Goal: Find specific fact: Find specific fact

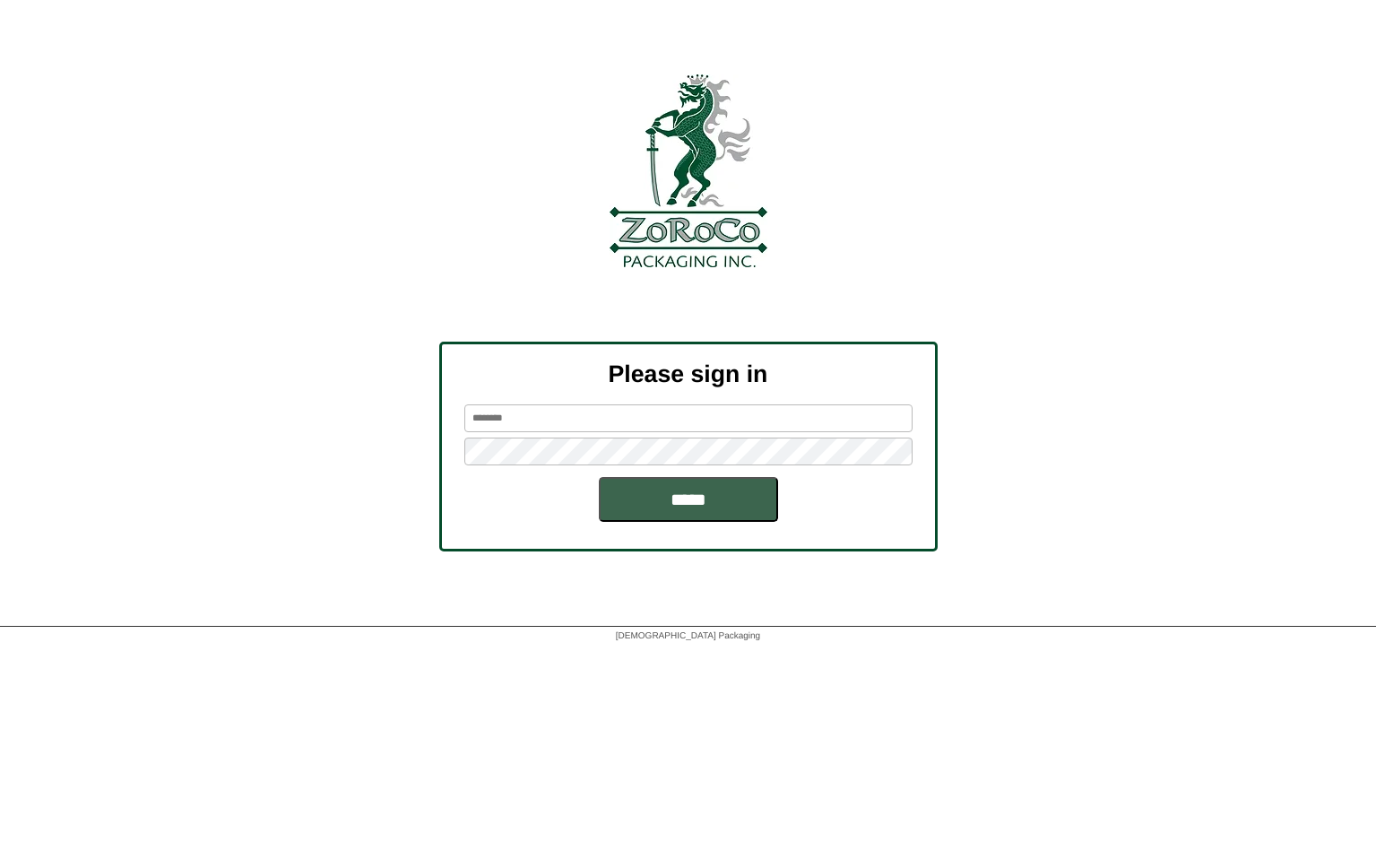
click at [679, 420] on input "text" at bounding box center [688, 418] width 448 height 28
paste input "*********"
click at [551, 415] on input "*********" at bounding box center [688, 418] width 448 height 28
click at [550, 415] on input "*********" at bounding box center [688, 418] width 448 height 28
click at [551, 415] on input "*********" at bounding box center [688, 418] width 448 height 28
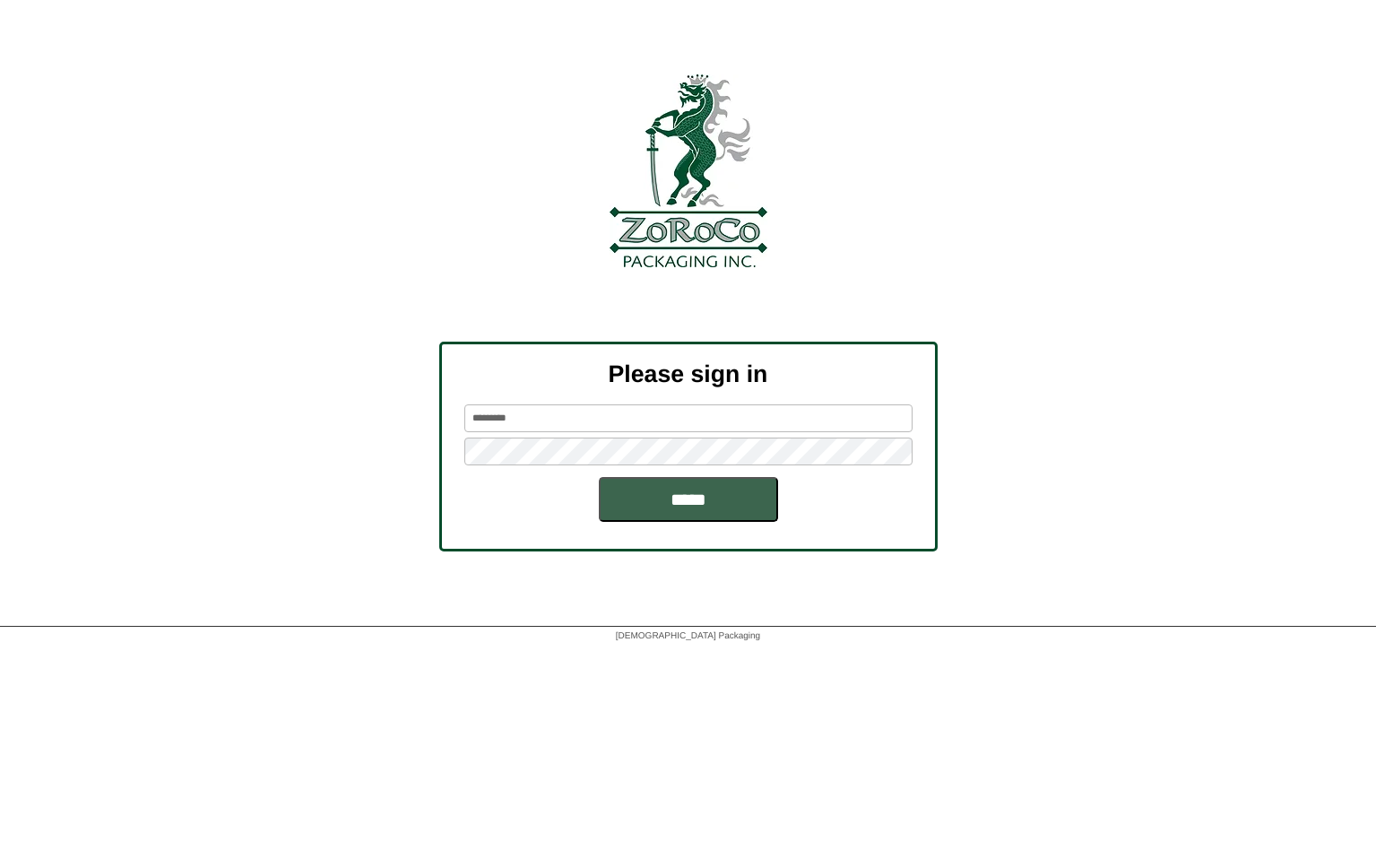
paste input "text"
type input "*********"
click at [699, 492] on input "*****" at bounding box center [688, 499] width 179 height 45
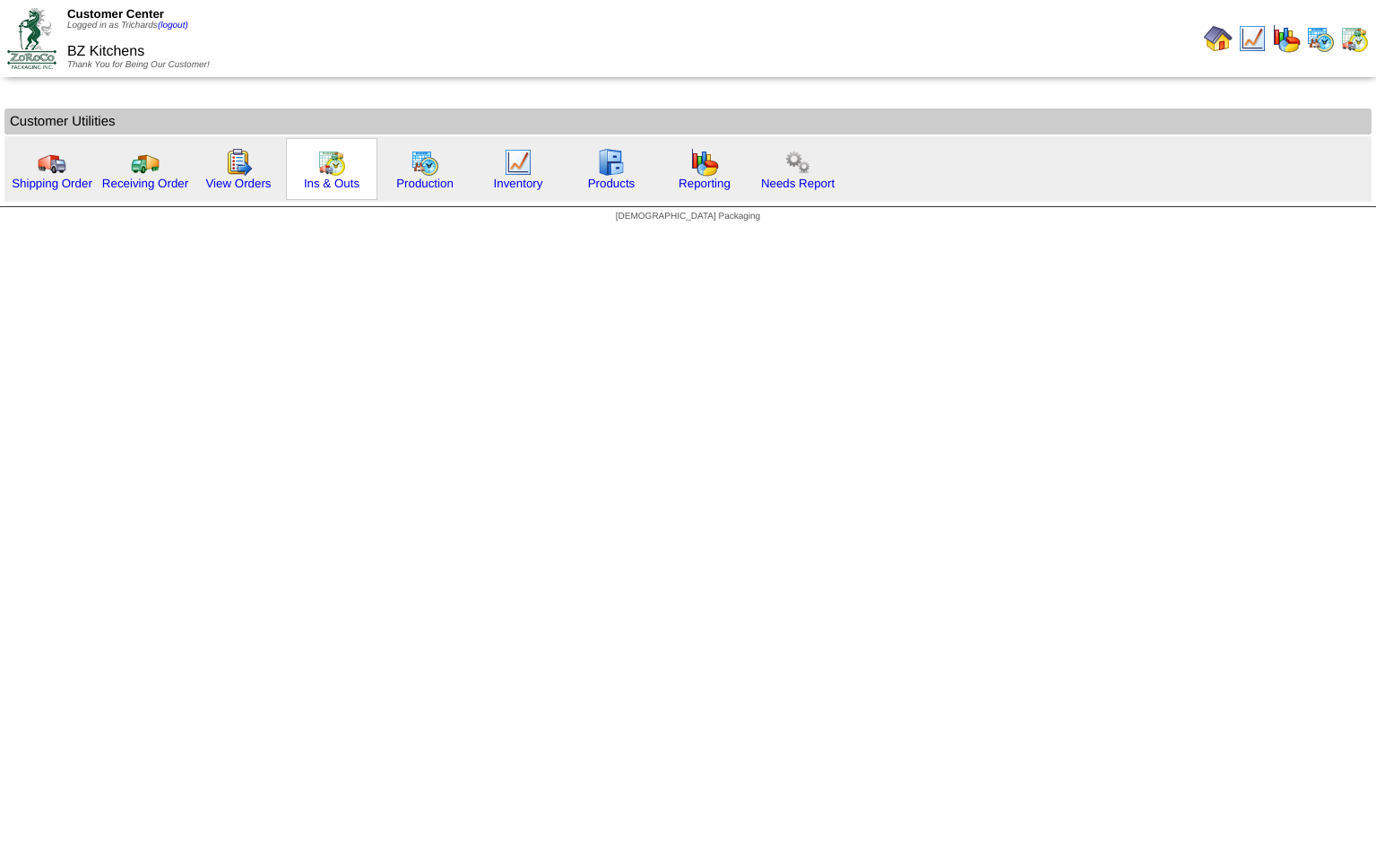
click at [330, 174] on img at bounding box center [331, 162] width 28 height 28
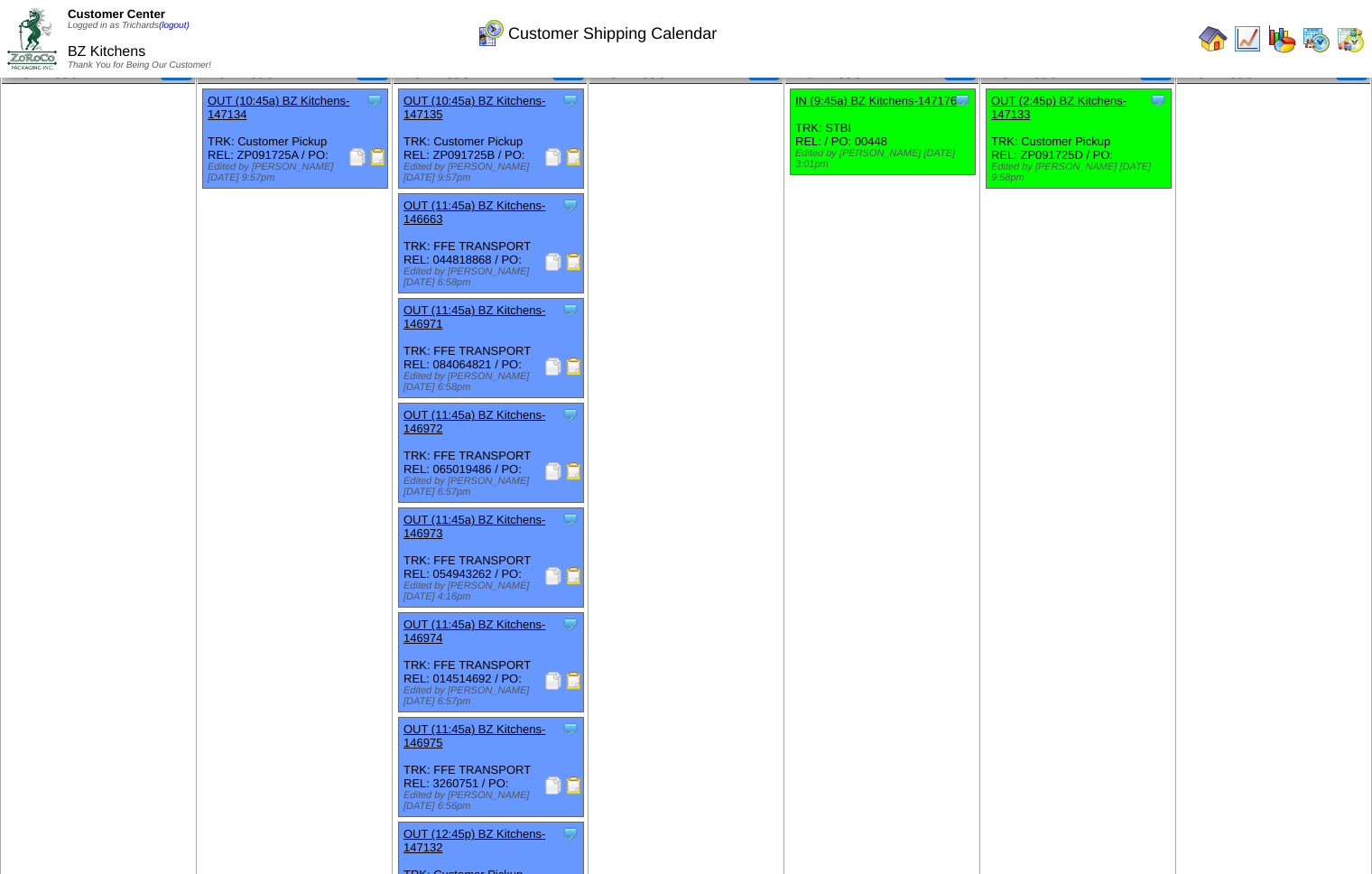
scroll to position [53, 0]
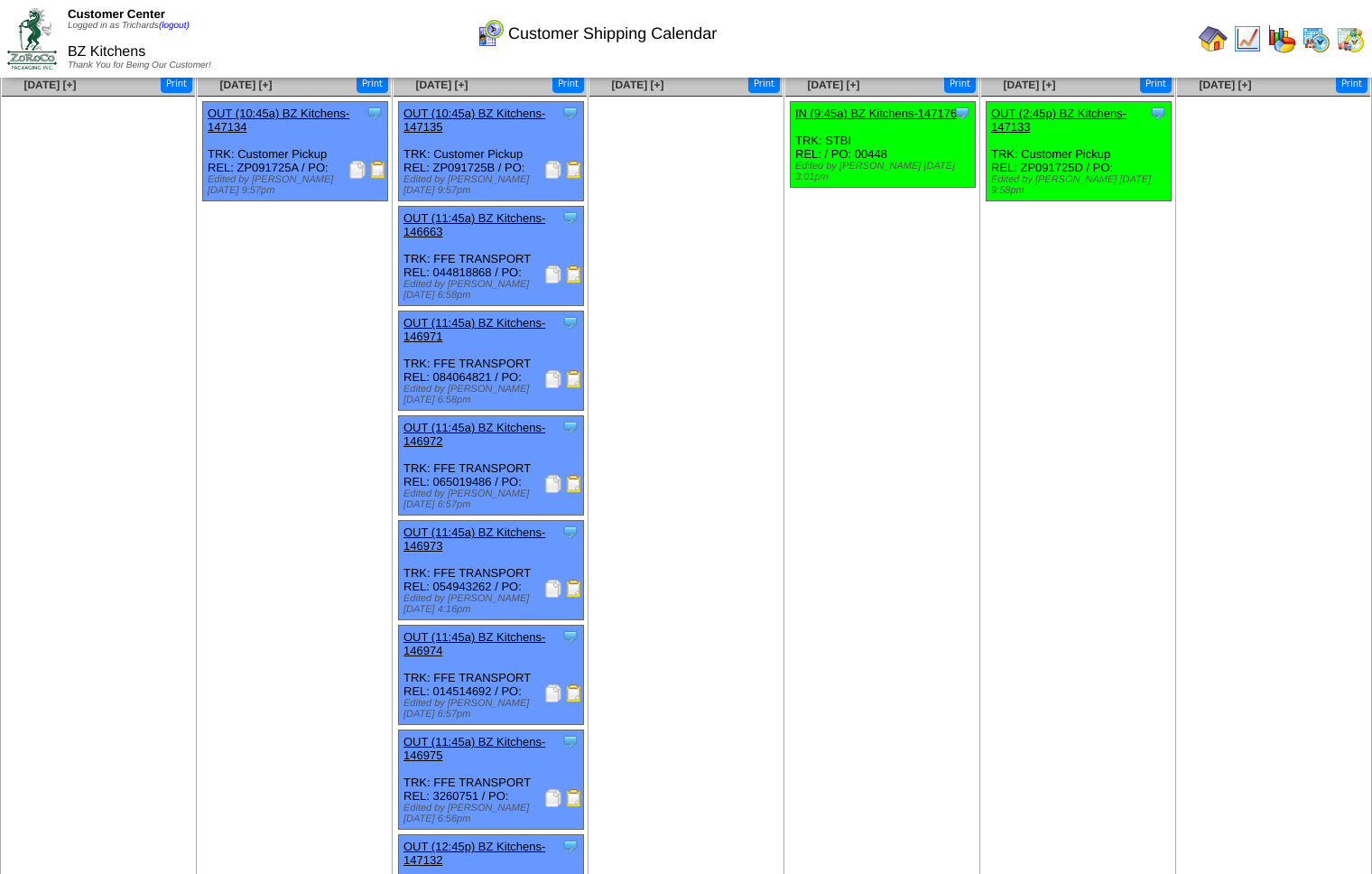
click at [551, 268] on img at bounding box center [553, 273] width 18 height 18
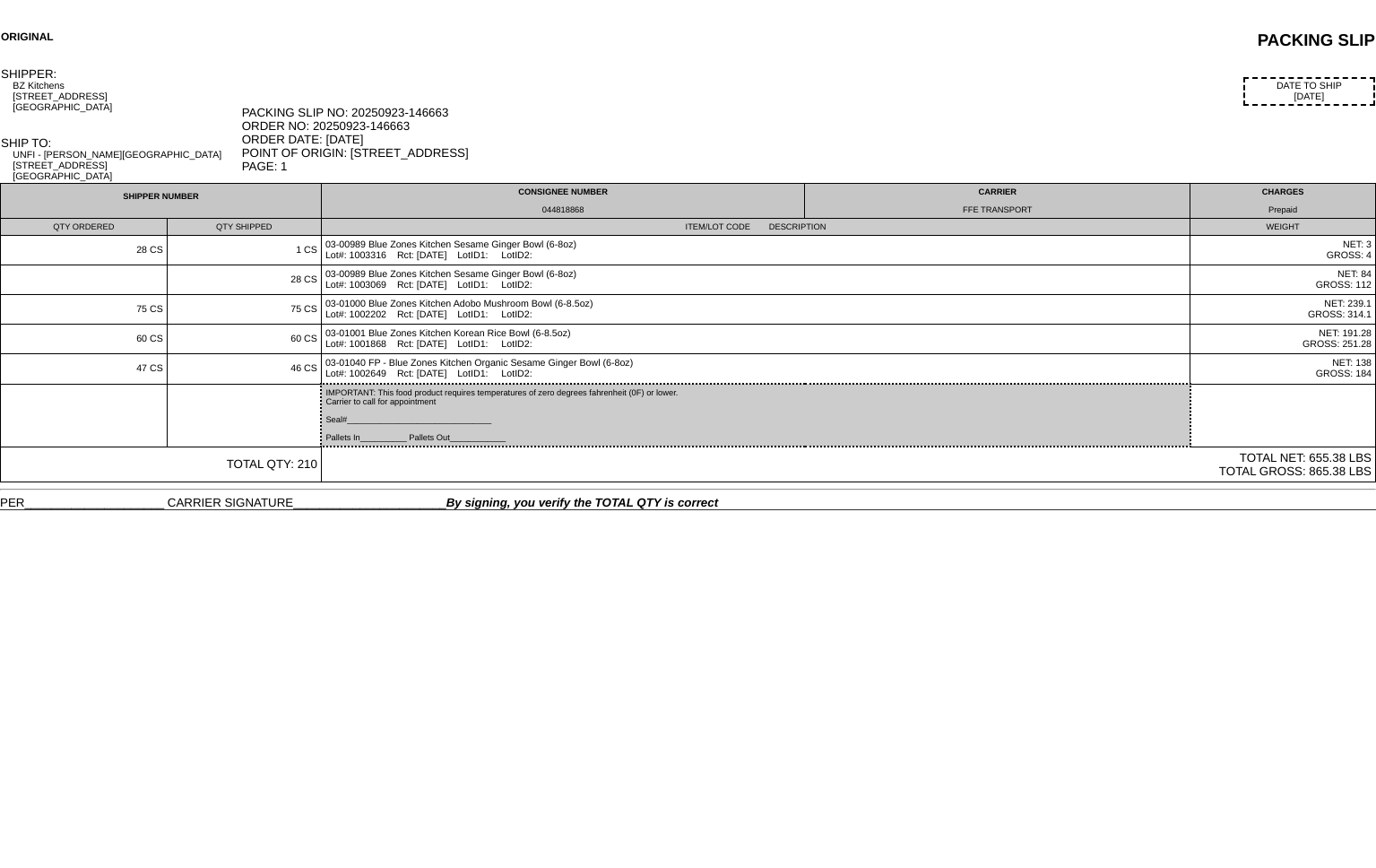
click at [570, 209] on div "044818868" at bounding box center [563, 209] width 475 height 9
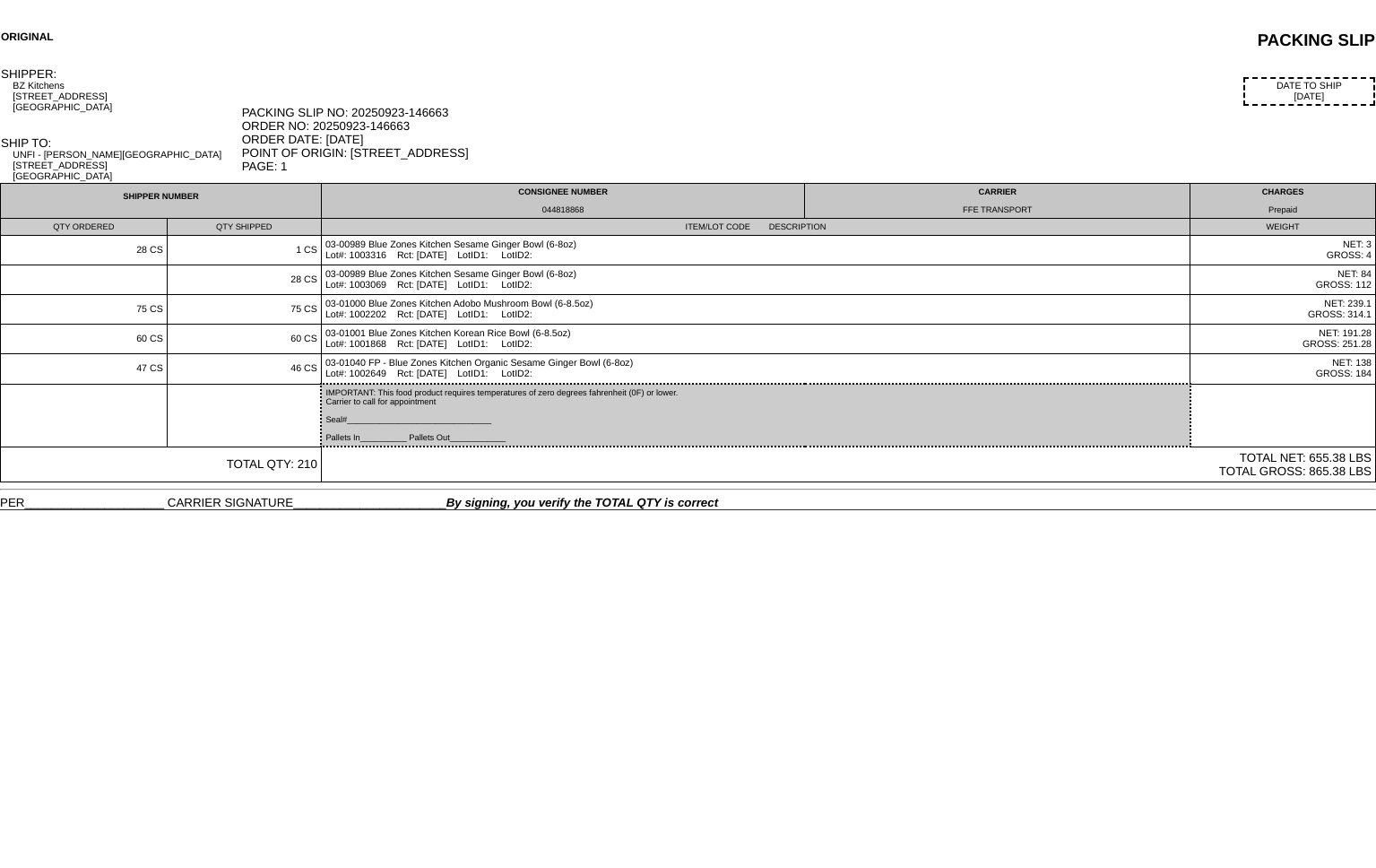
copy div "044818868"
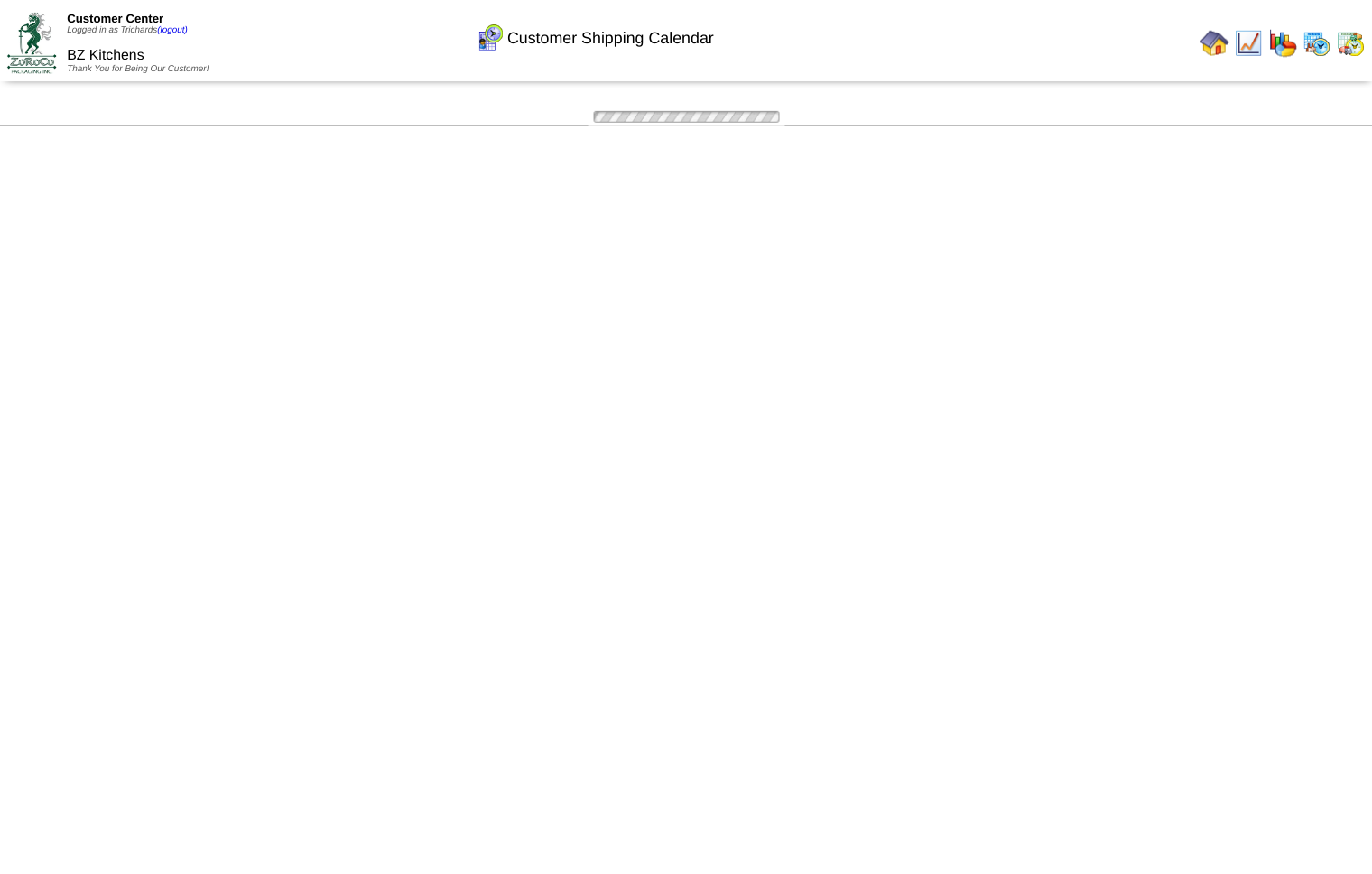
scroll to position [53, 0]
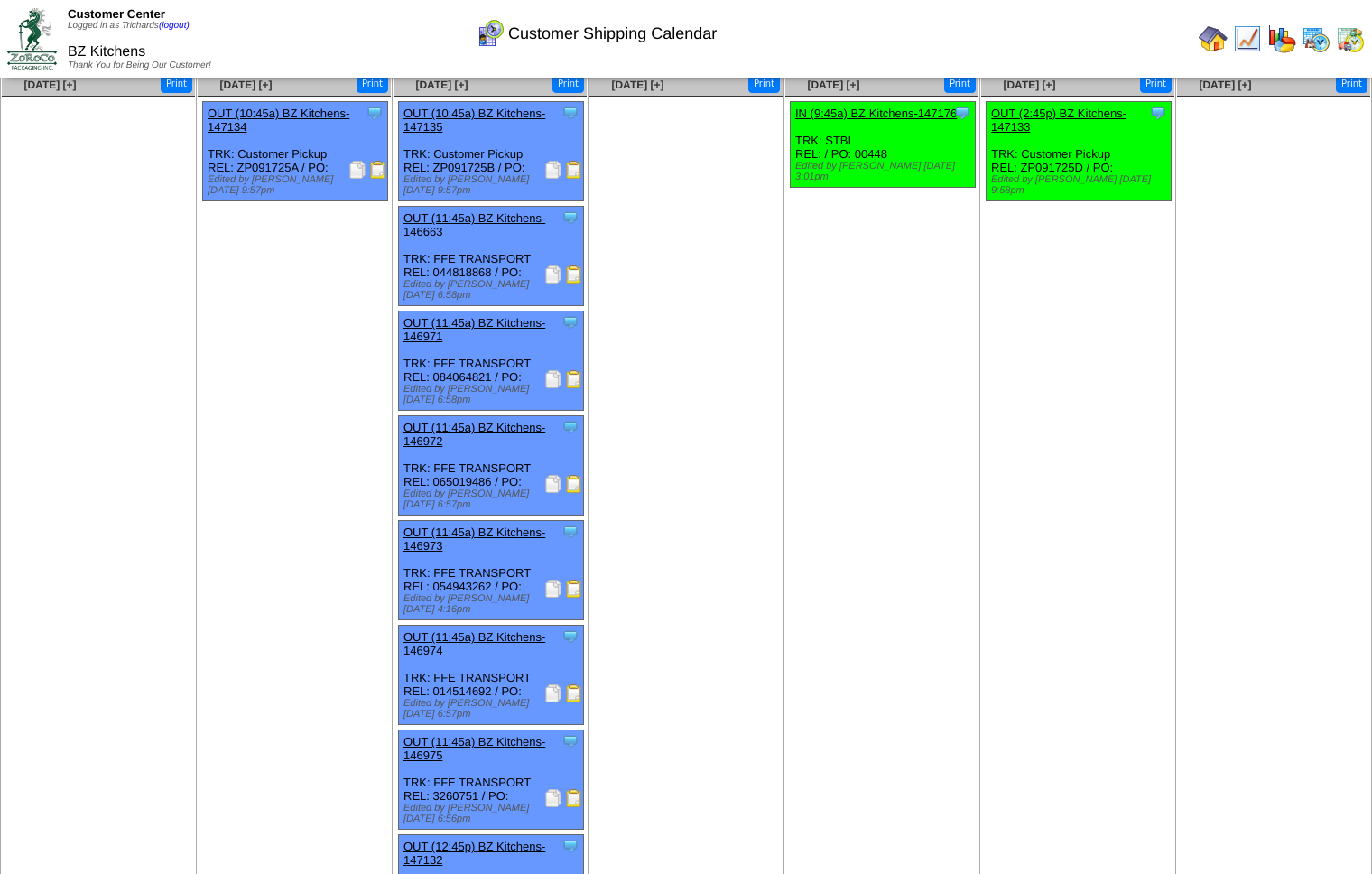
click at [549, 267] on img at bounding box center [553, 273] width 18 height 18
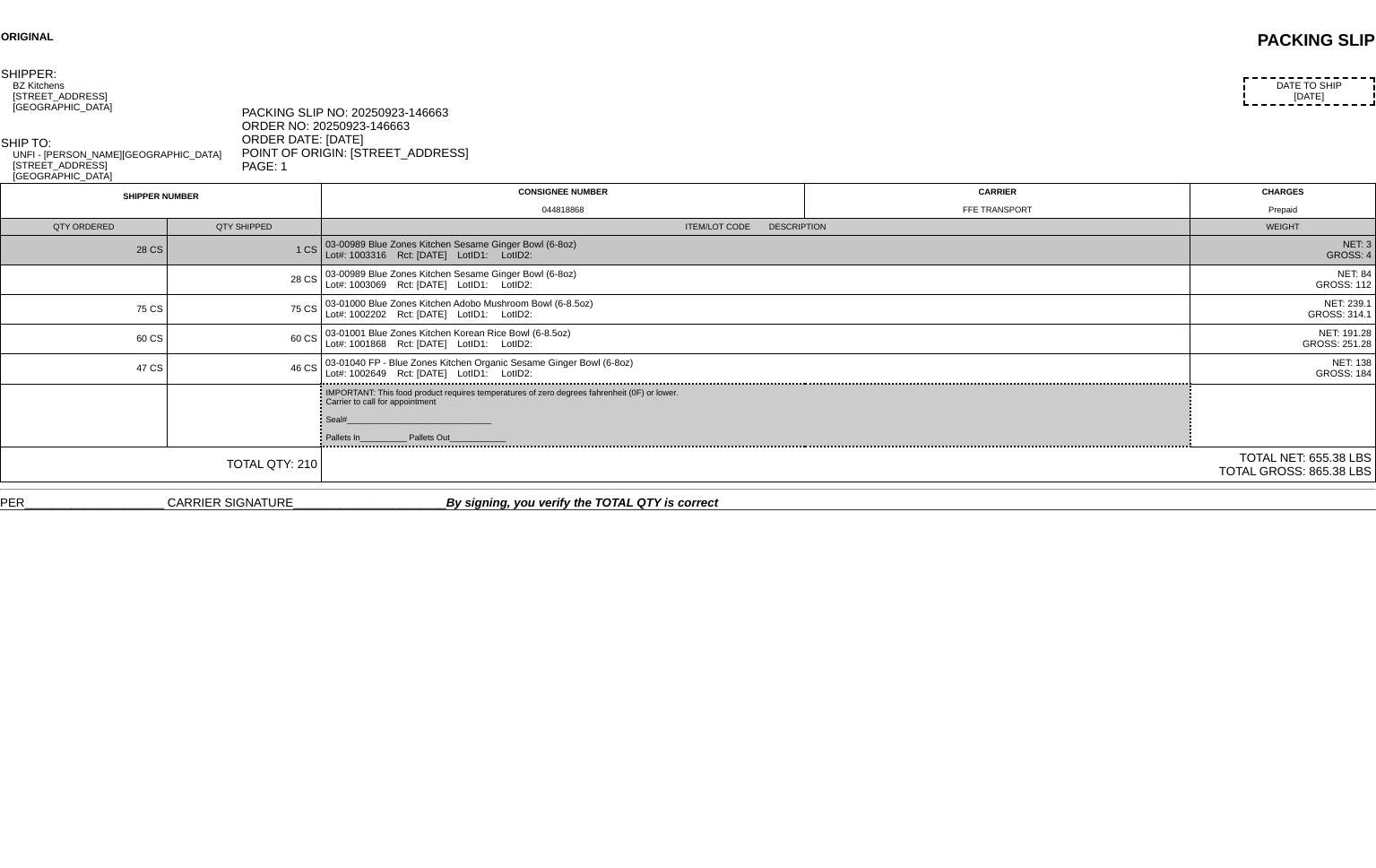
drag, startPoint x: 429, startPoint y: 256, endPoint x: 466, endPoint y: 256, distance: 37.0
click at [466, 256] on td "03-00989 Blue Zones Kitchen Sesame Ginger Bowl (6-8oz) Lot#: 1003316 Rct: [DATE…" at bounding box center [755, 250] width 869 height 29
copy td "09/01/25"
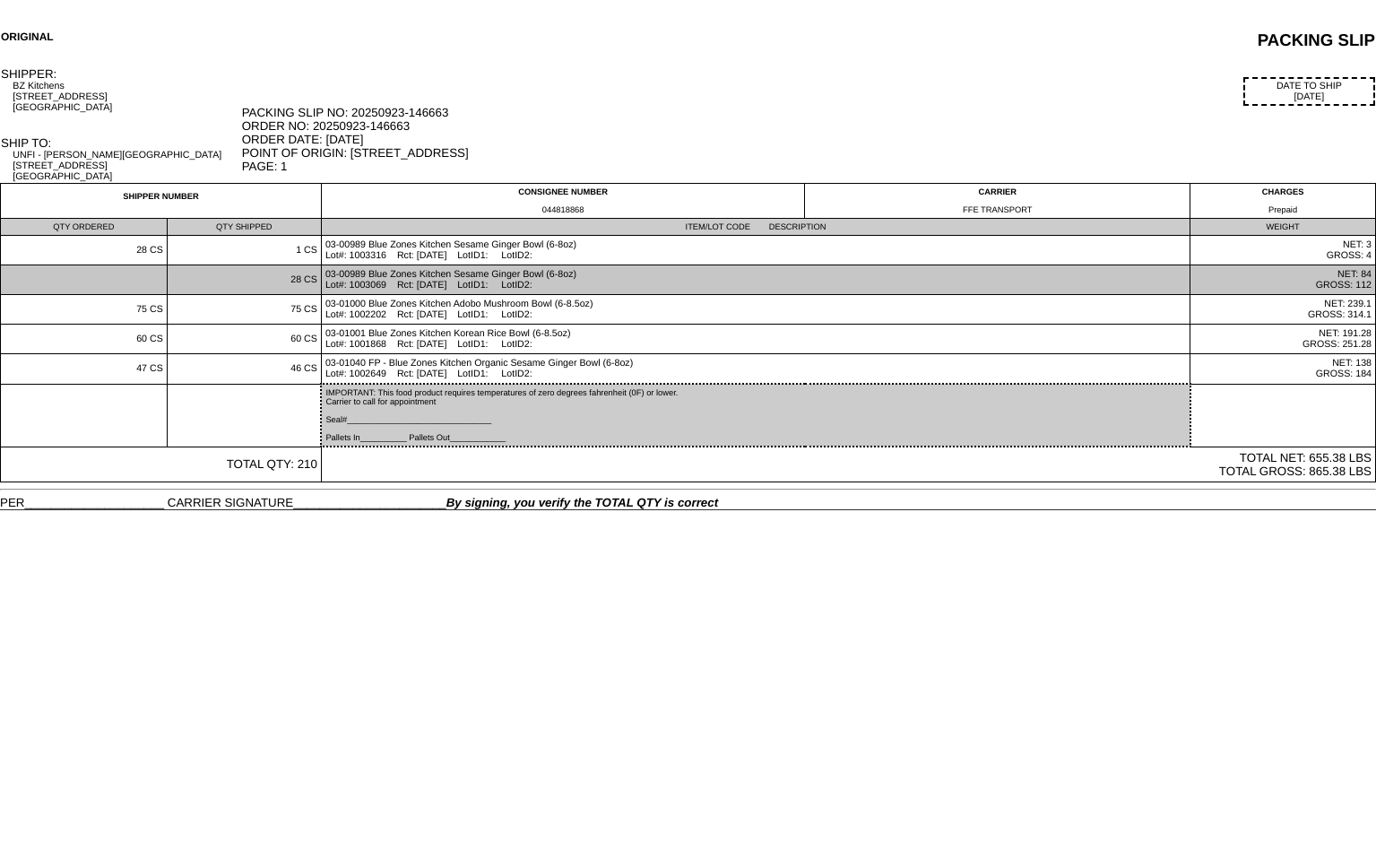
drag, startPoint x: 428, startPoint y: 285, endPoint x: 465, endPoint y: 289, distance: 37.2
click at [465, 289] on td "03-00989 Blue Zones Kitchen Sesame Ginger Bowl (6-8oz) Lot#: 1003069 Rct: 08/14…" at bounding box center [755, 279] width 869 height 29
copy td "08/14/25"
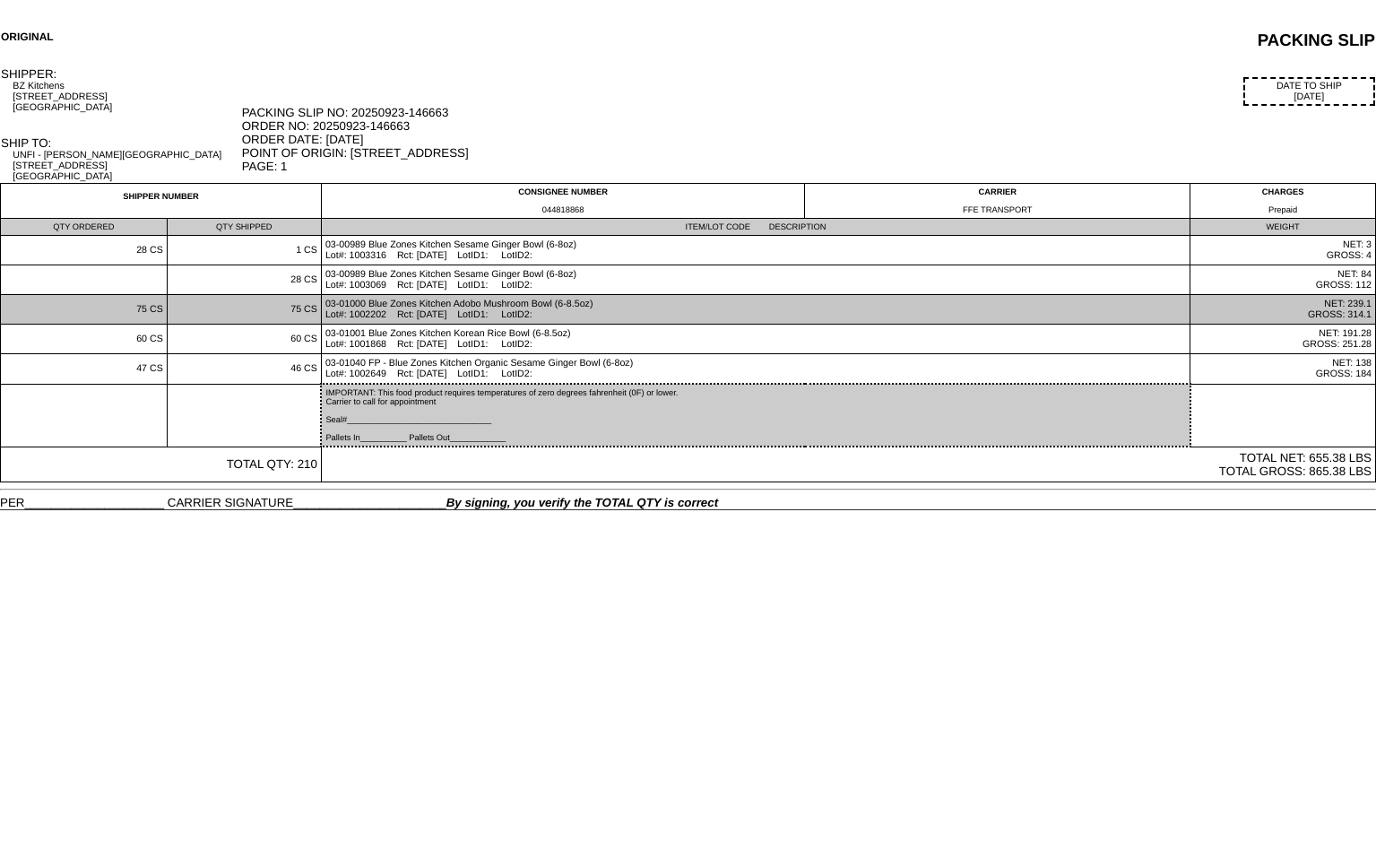
drag, startPoint x: 428, startPoint y: 317, endPoint x: 462, endPoint y: 319, distance: 34.1
click at [462, 319] on td "03-01000 Blue Zones Kitchen Adobo Mushroom Bowl (6-8.5oz) Lot#: 1002202 Rct: 06…" at bounding box center [755, 310] width 869 height 29
copy td "06/09/25"
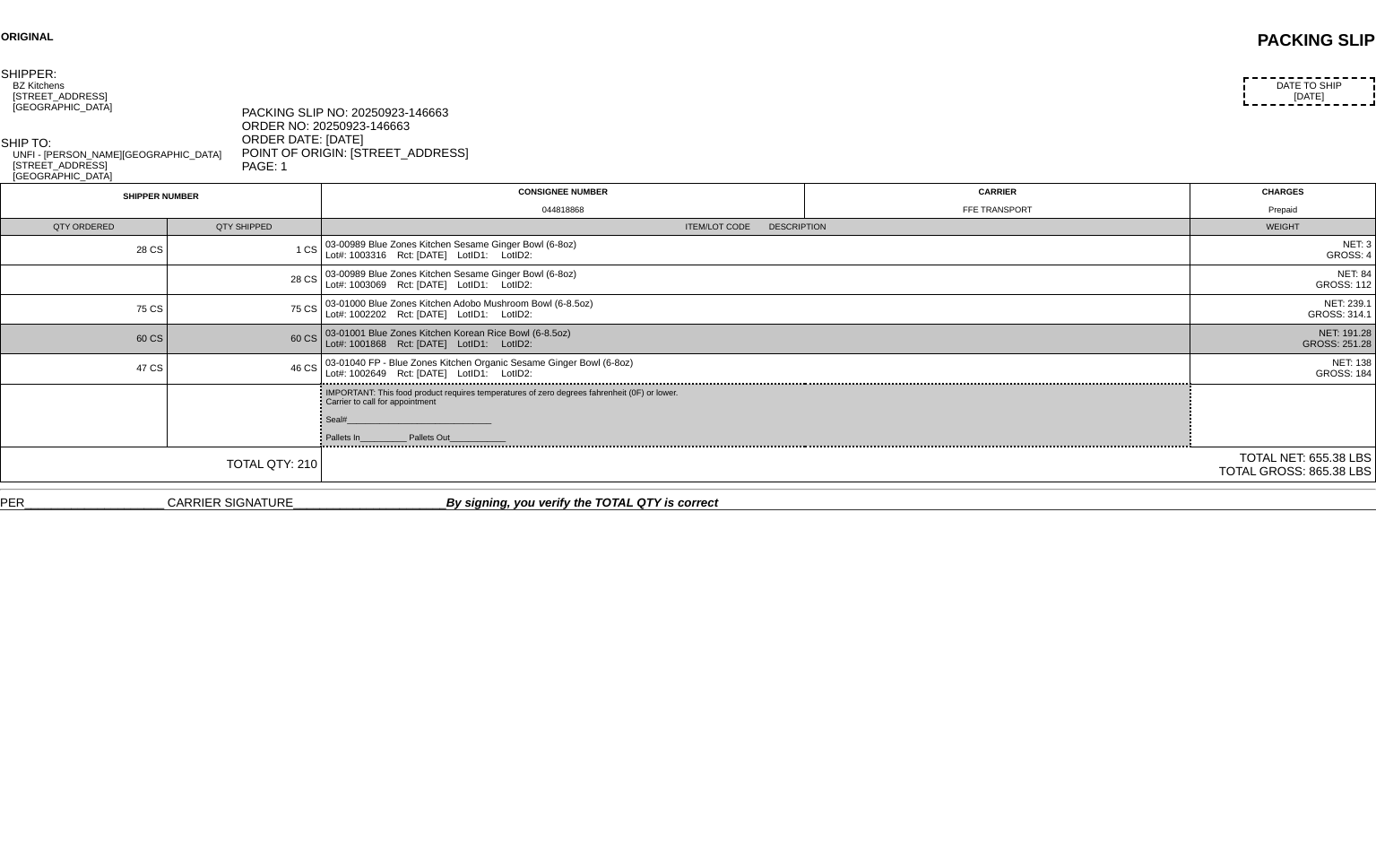
drag, startPoint x: 428, startPoint y: 346, endPoint x: 463, endPoint y: 349, distance: 35.1
click at [463, 349] on td "03-01001 Blue Zones Kitchen Korean Rice Bowl (6-8.5oz) Lot#: 1001868 Rct: 05/14…" at bounding box center [755, 339] width 869 height 29
copy td "05/14/25"
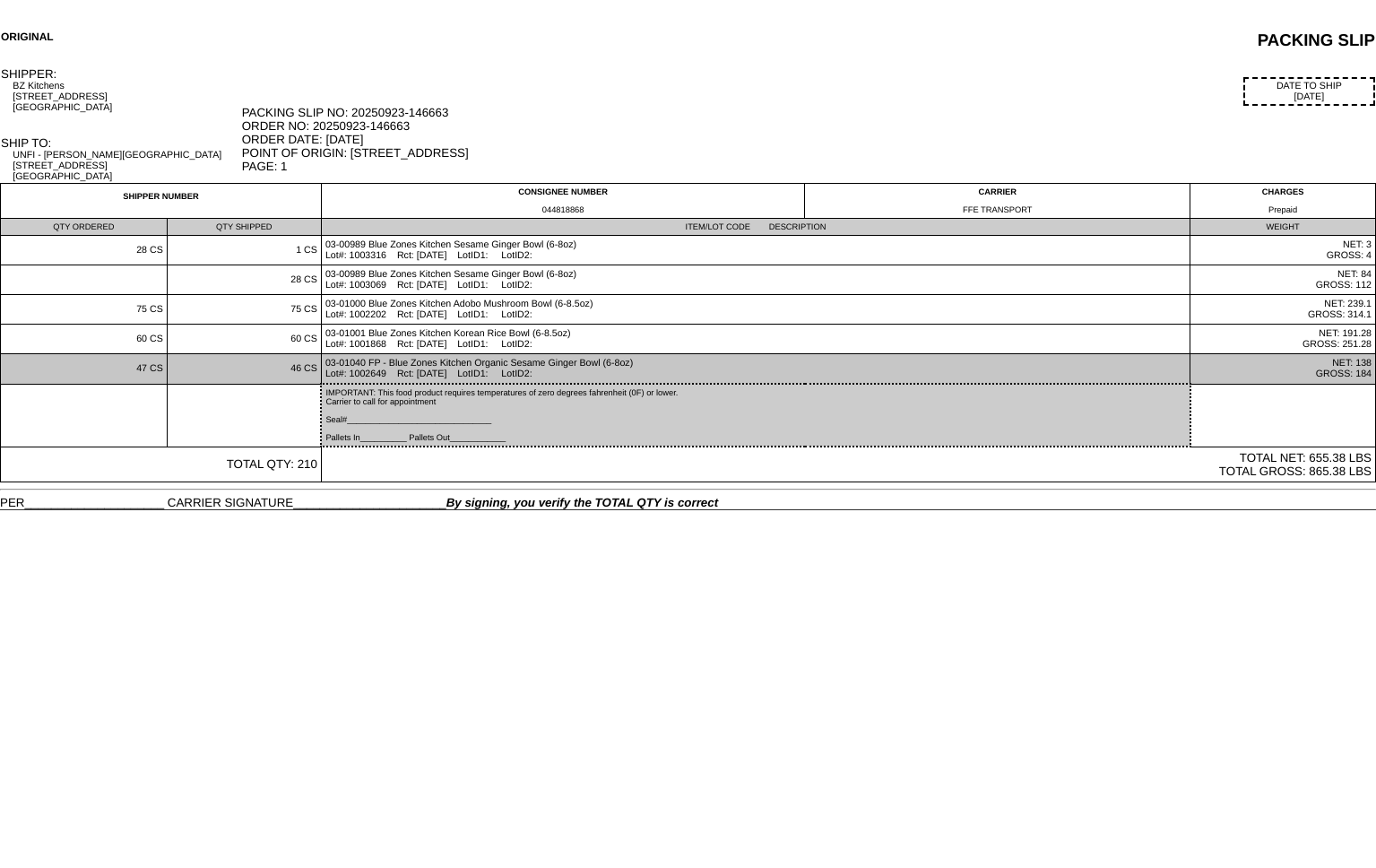
drag, startPoint x: 426, startPoint y: 377, endPoint x: 444, endPoint y: 377, distance: 18.0
click at [463, 375] on td "03-01040 FP - Blue Zones Kitchen Organic Sesame Ginger Bowl (6-8oz) Lot#: 10026…" at bounding box center [755, 369] width 869 height 30
copy td "07/11/25"
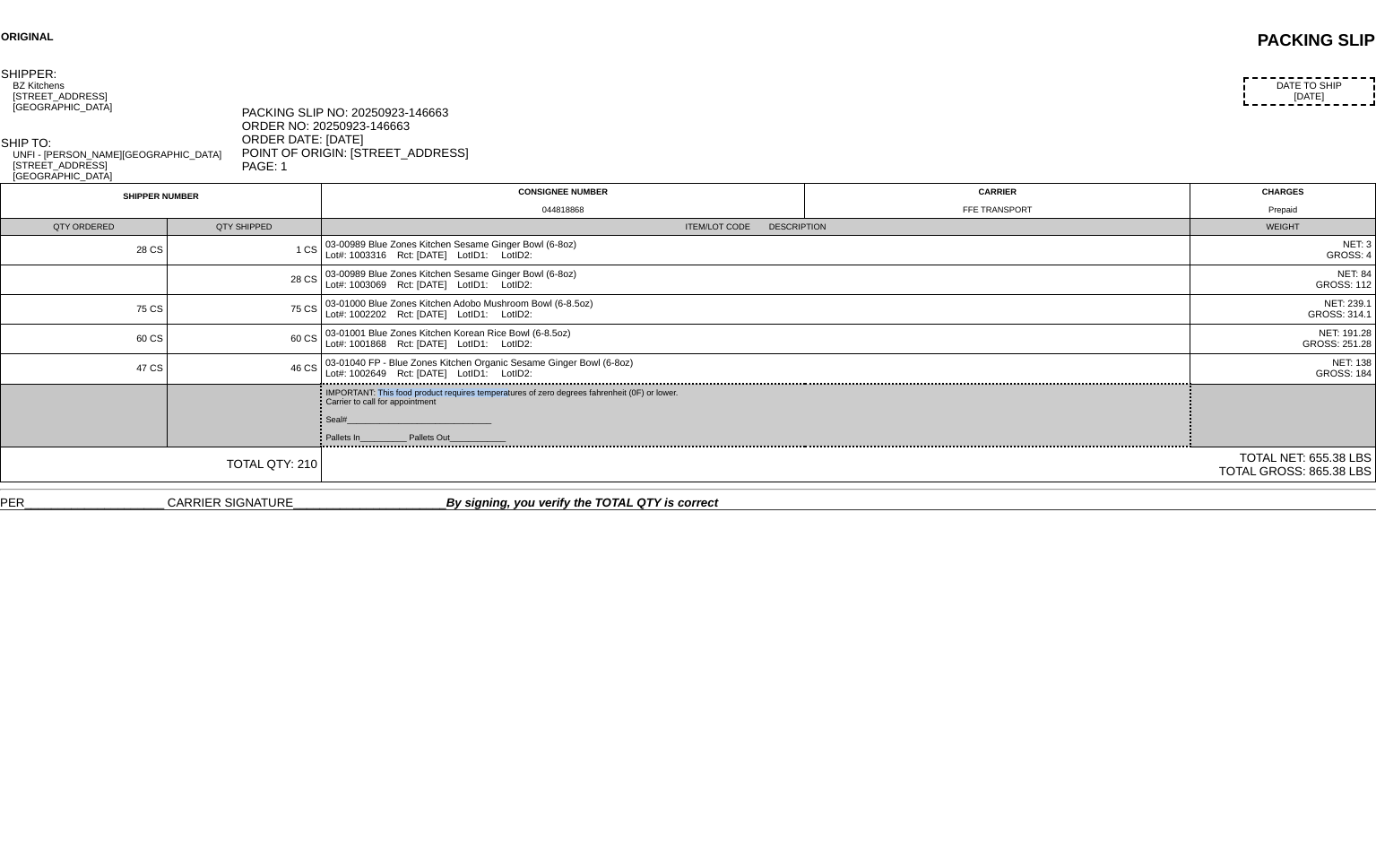
click at [442, 388] on td "IMPORTANT: This food product requires temperatures of zero degrees fahrenheit (…" at bounding box center [755, 415] width 869 height 63
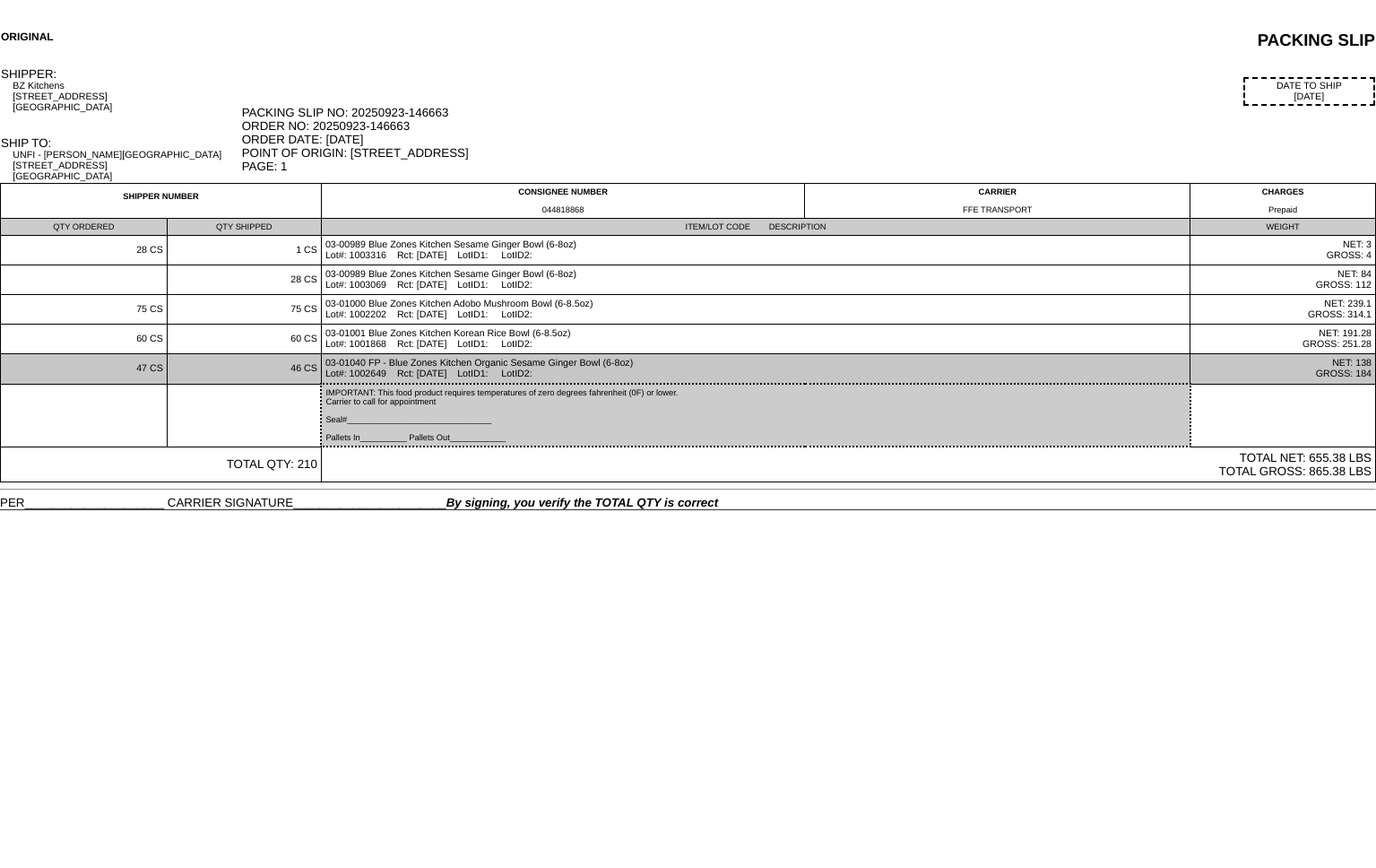
click at [613, 370] on td "03-01040 FP - Blue Zones Kitchen Organic Sesame Ginger Bowl (6-8oz) Lot#: 10026…" at bounding box center [755, 369] width 869 height 30
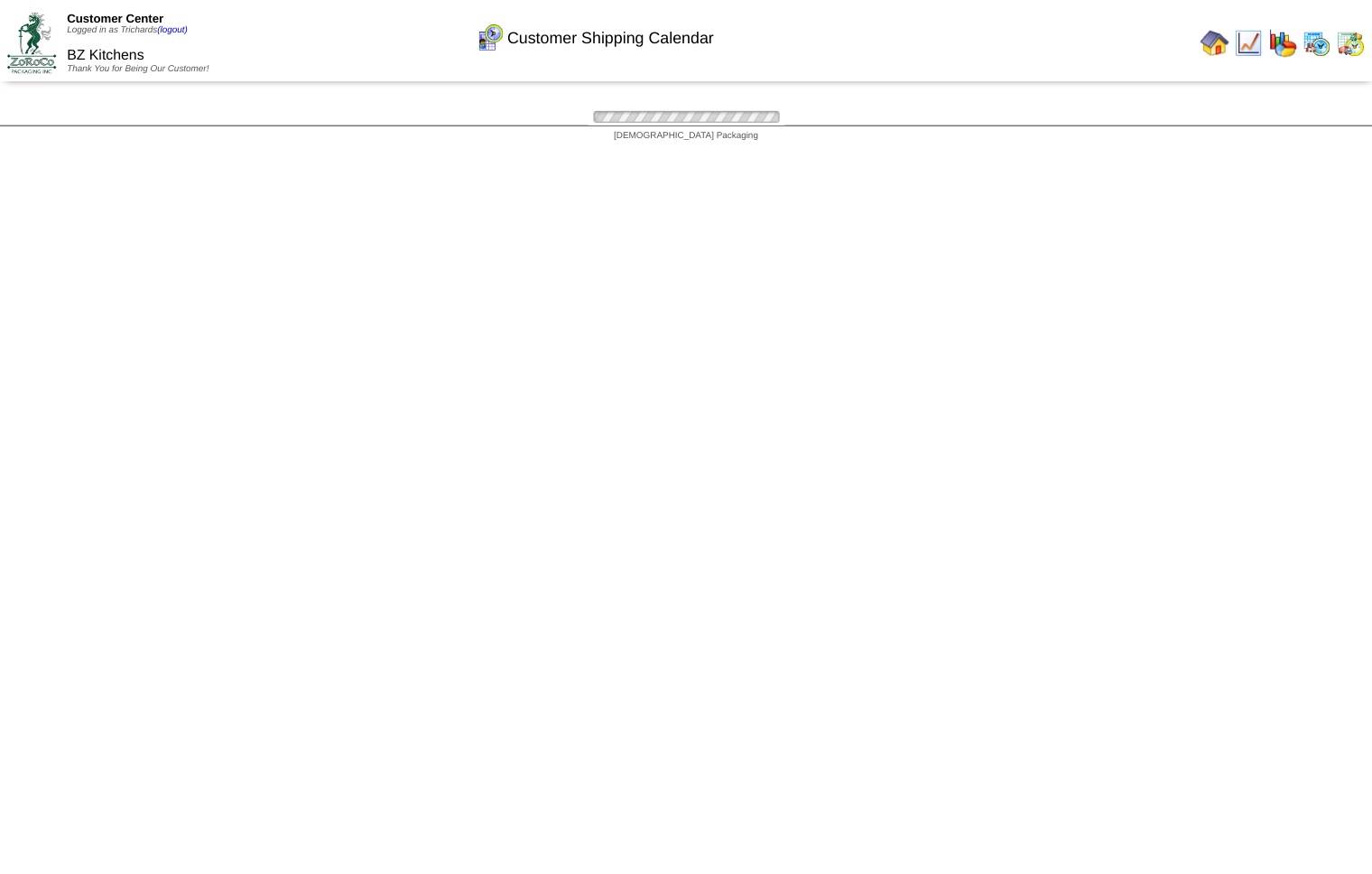
scroll to position [53, 0]
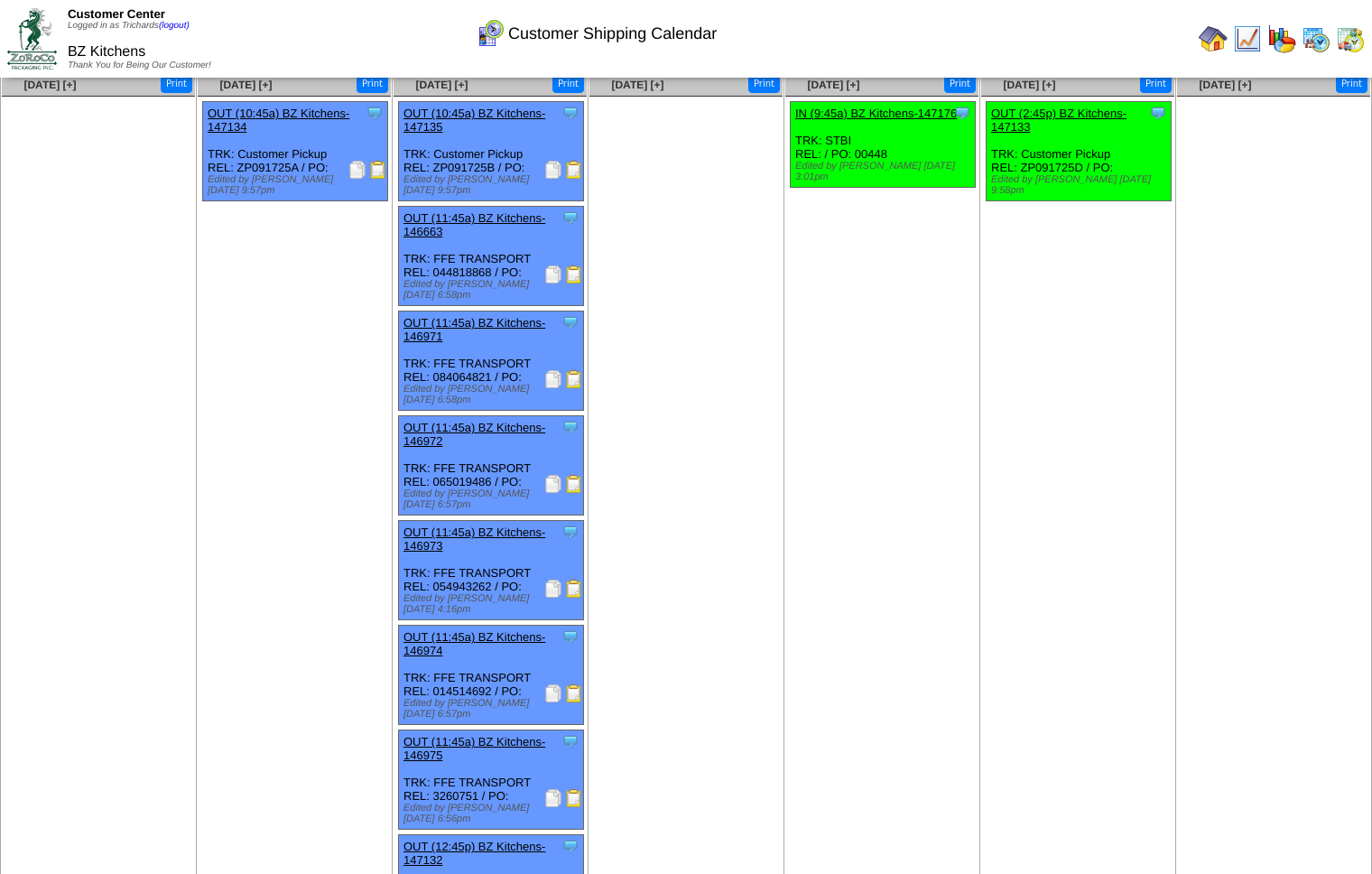
click at [554, 370] on img at bounding box center [553, 379] width 18 height 18
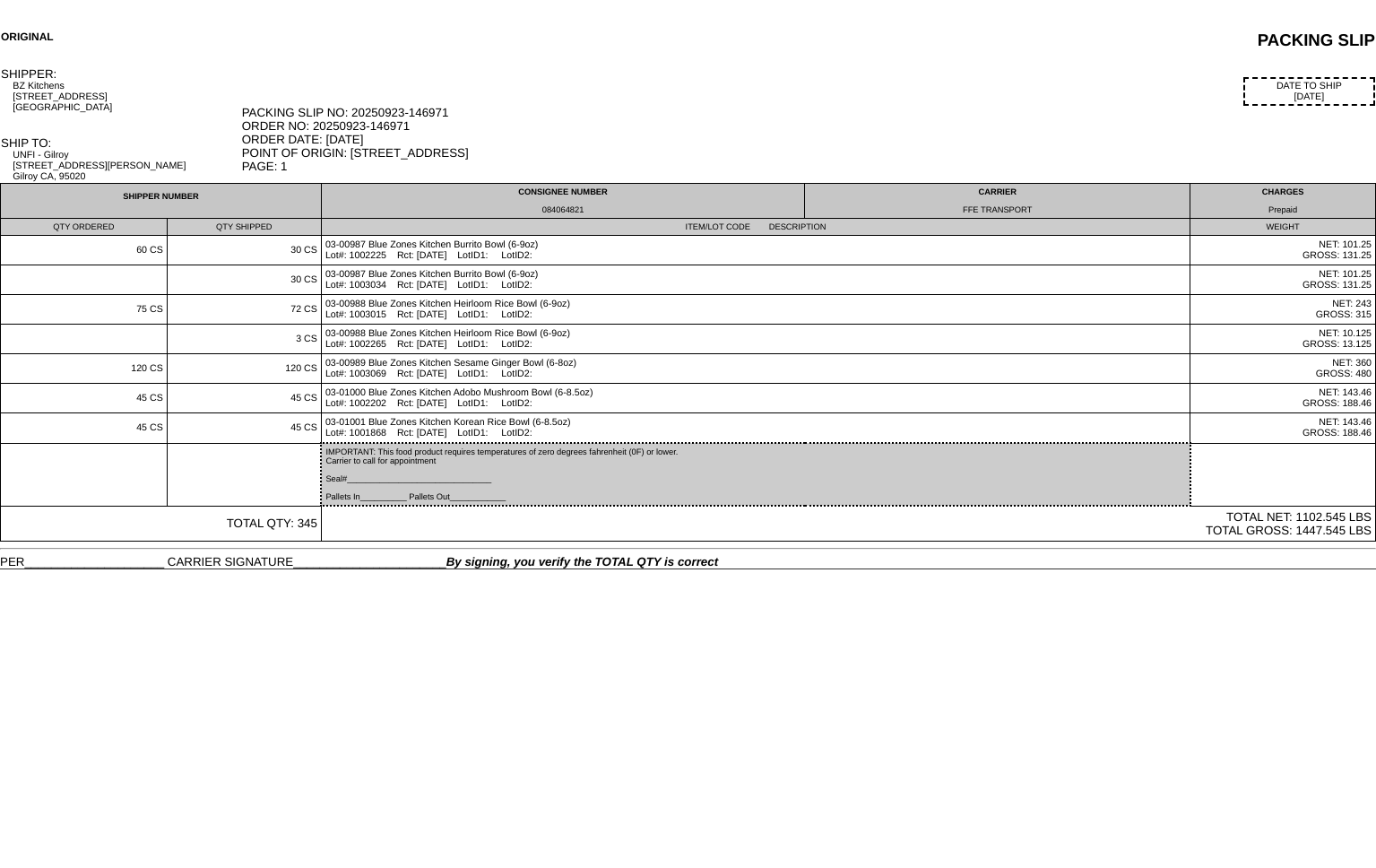
click at [566, 212] on div "084064821" at bounding box center [563, 209] width 475 height 9
copy div "084064821"
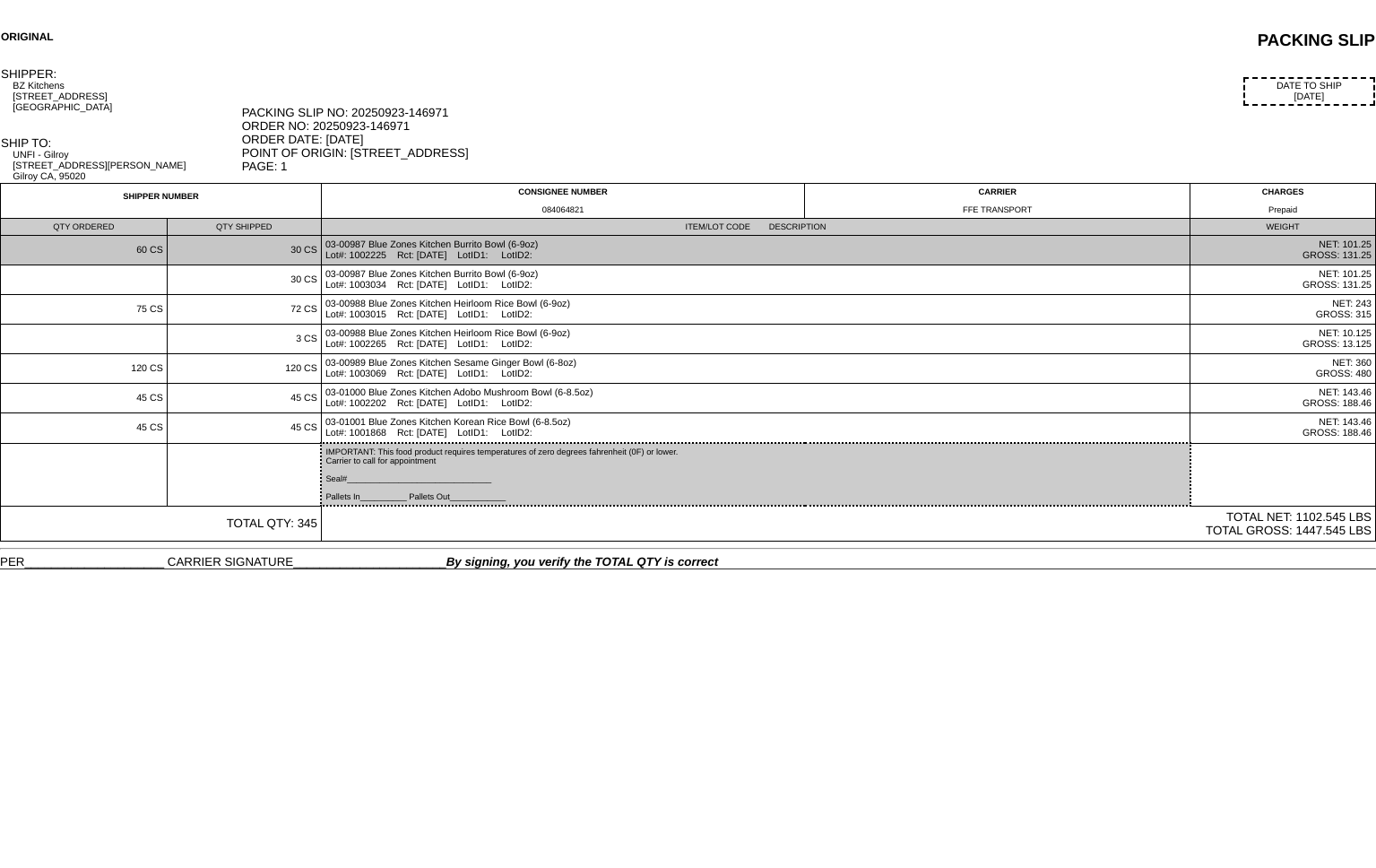
drag, startPoint x: 430, startPoint y: 255, endPoint x: 462, endPoint y: 255, distance: 32.0
click at [464, 254] on td "03-00987 Blue Zones Kitchen Burrito Bowl (6-9oz) Lot#: 1002225 Rct: 06/11/25 Lo…" at bounding box center [755, 250] width 869 height 29
copy td "06/11/25"
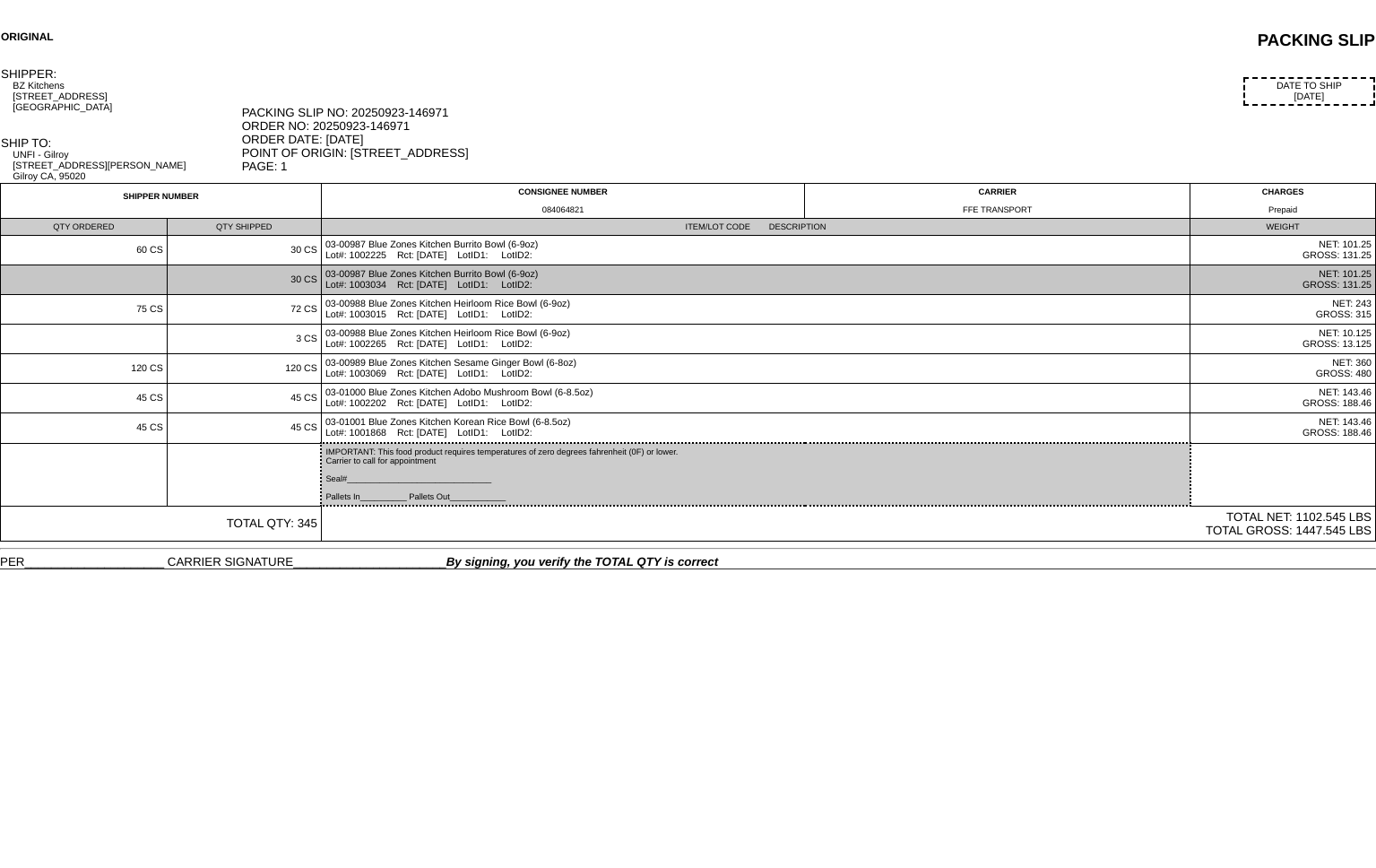
drag, startPoint x: 426, startPoint y: 282, endPoint x: 466, endPoint y: 289, distance: 40.6
click at [466, 289] on td "03-00987 Blue Zones Kitchen Burrito Bowl (6-9oz) Lot#: 1003034 Rct: 08/12/25 Lo…" at bounding box center [755, 279] width 869 height 29
copy td "08/12/25"
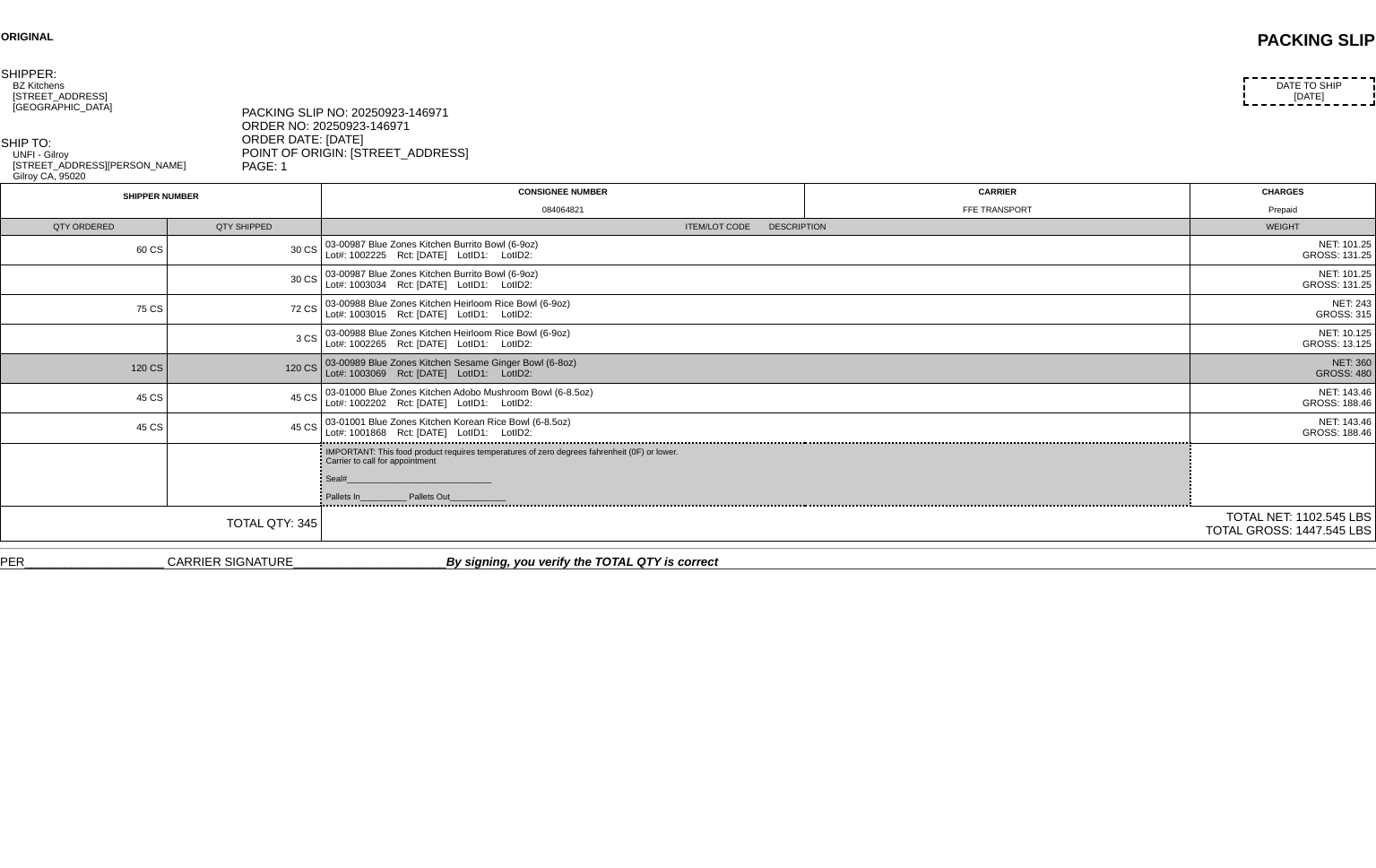
drag, startPoint x: 425, startPoint y: 377, endPoint x: 467, endPoint y: 372, distance: 42.3
click at [468, 372] on td "03-00989 Blue Zones Kitchen Sesame Ginger Bowl (6-8oz) Lot#: 1003069 Rct: 08/14…" at bounding box center [755, 368] width 869 height 29
click at [464, 373] on td "03-00989 Blue Zones Kitchen Sesame Ginger Bowl (6-8oz) Lot#: 1003069 Rct: 08/14…" at bounding box center [755, 368] width 869 height 29
drag, startPoint x: 429, startPoint y: 375, endPoint x: 466, endPoint y: 373, distance: 37.1
click at [466, 373] on td "03-00989 Blue Zones Kitchen Sesame Ginger Bowl (6-8oz) Lot#: 1003069 Rct: 08/14…" at bounding box center [755, 368] width 869 height 29
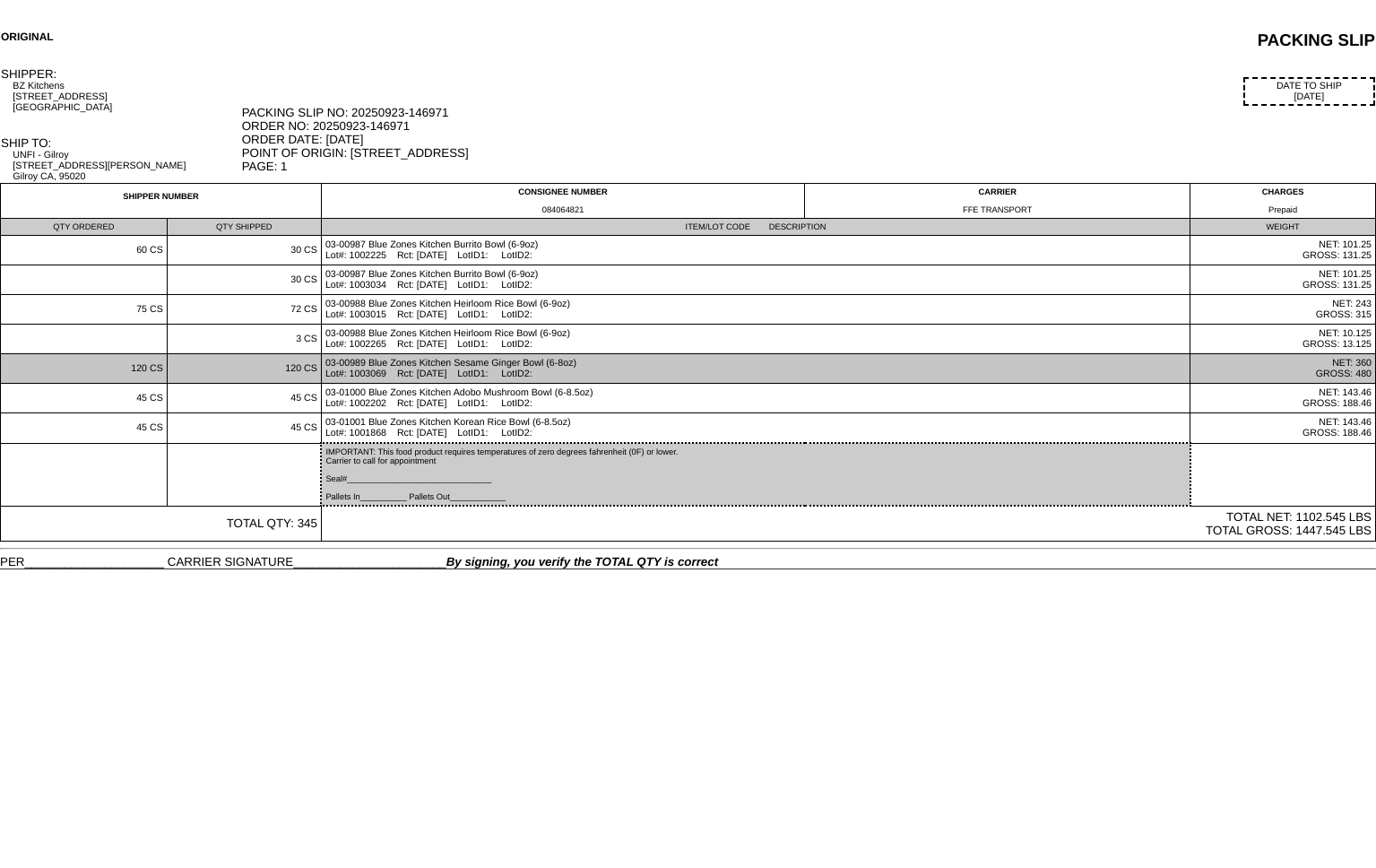
drag, startPoint x: 429, startPoint y: 375, endPoint x: 463, endPoint y: 373, distance: 34.1
click at [463, 373] on td "03-00989 Blue Zones Kitchen Sesame Ginger Bowl (6-8oz) Lot#: 1003069 Rct: 08/14…" at bounding box center [755, 368] width 869 height 29
copy td "08/14/25"
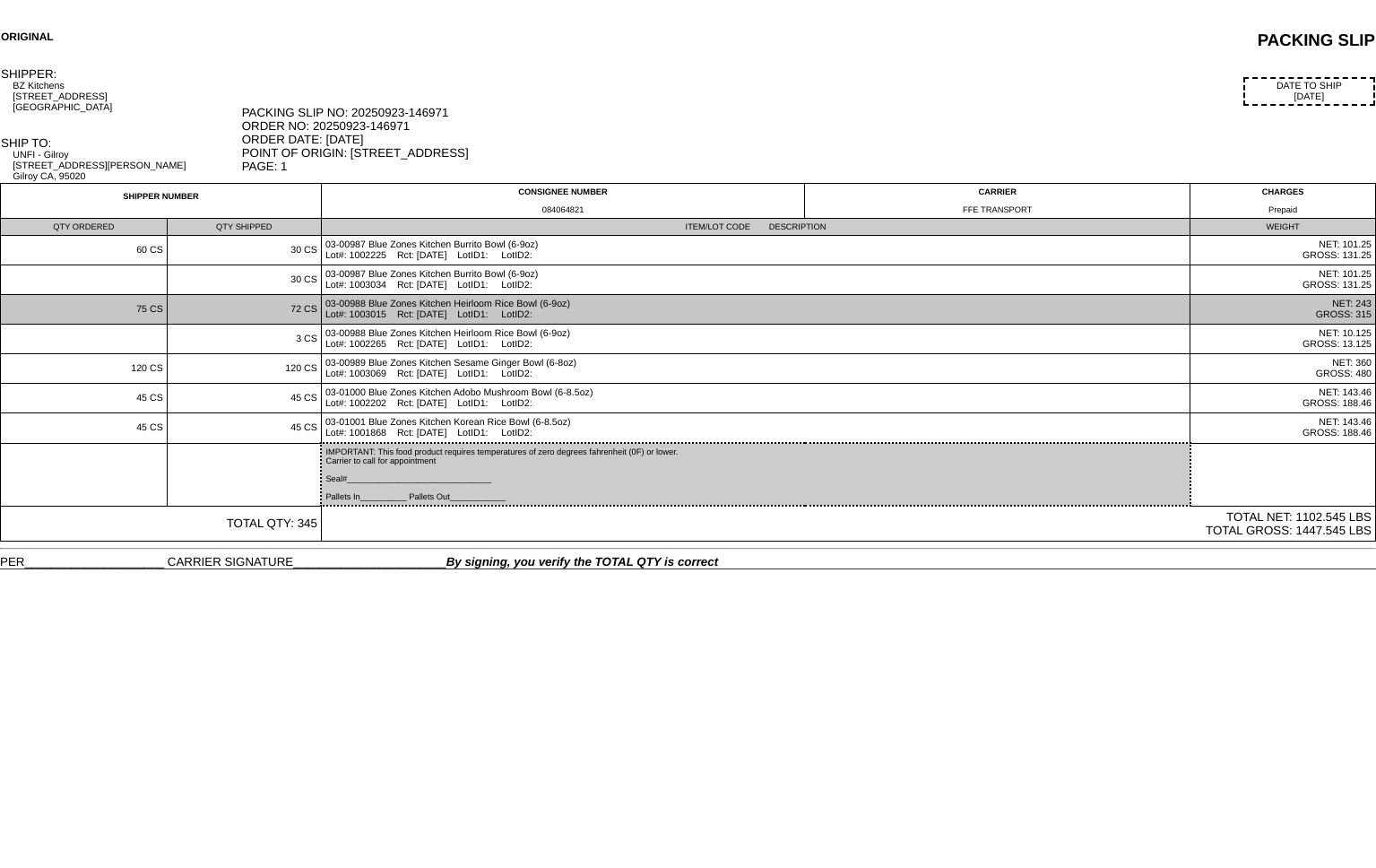
drag, startPoint x: 425, startPoint y: 317, endPoint x: 464, endPoint y: 317, distance: 39.0
click at [464, 317] on td "03-00988 Blue Zones Kitchen Heirloom Rice Bowl (6-9oz) Lot#: 1003015 Rct: 08/14…" at bounding box center [755, 310] width 869 height 29
copy td "08/14/25"
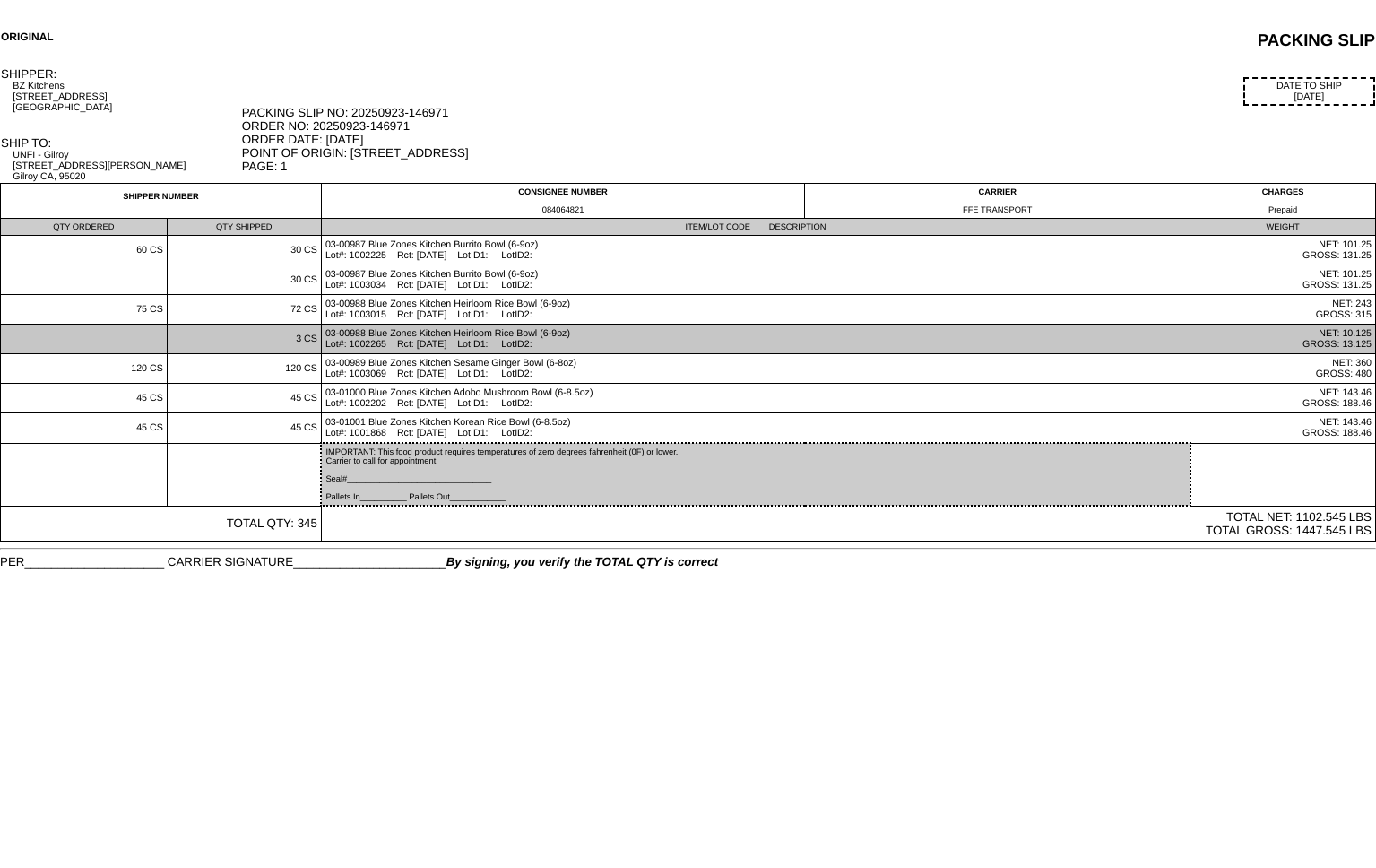
drag, startPoint x: 427, startPoint y: 347, endPoint x: 464, endPoint y: 346, distance: 37.0
click at [464, 346] on td "03-00988 Blue Zones Kitchen Heirloom Rice Bowl (6-9oz) Lot#: 1002265 Rct: 06/13…" at bounding box center [755, 339] width 869 height 29
copy td "06/13/25"
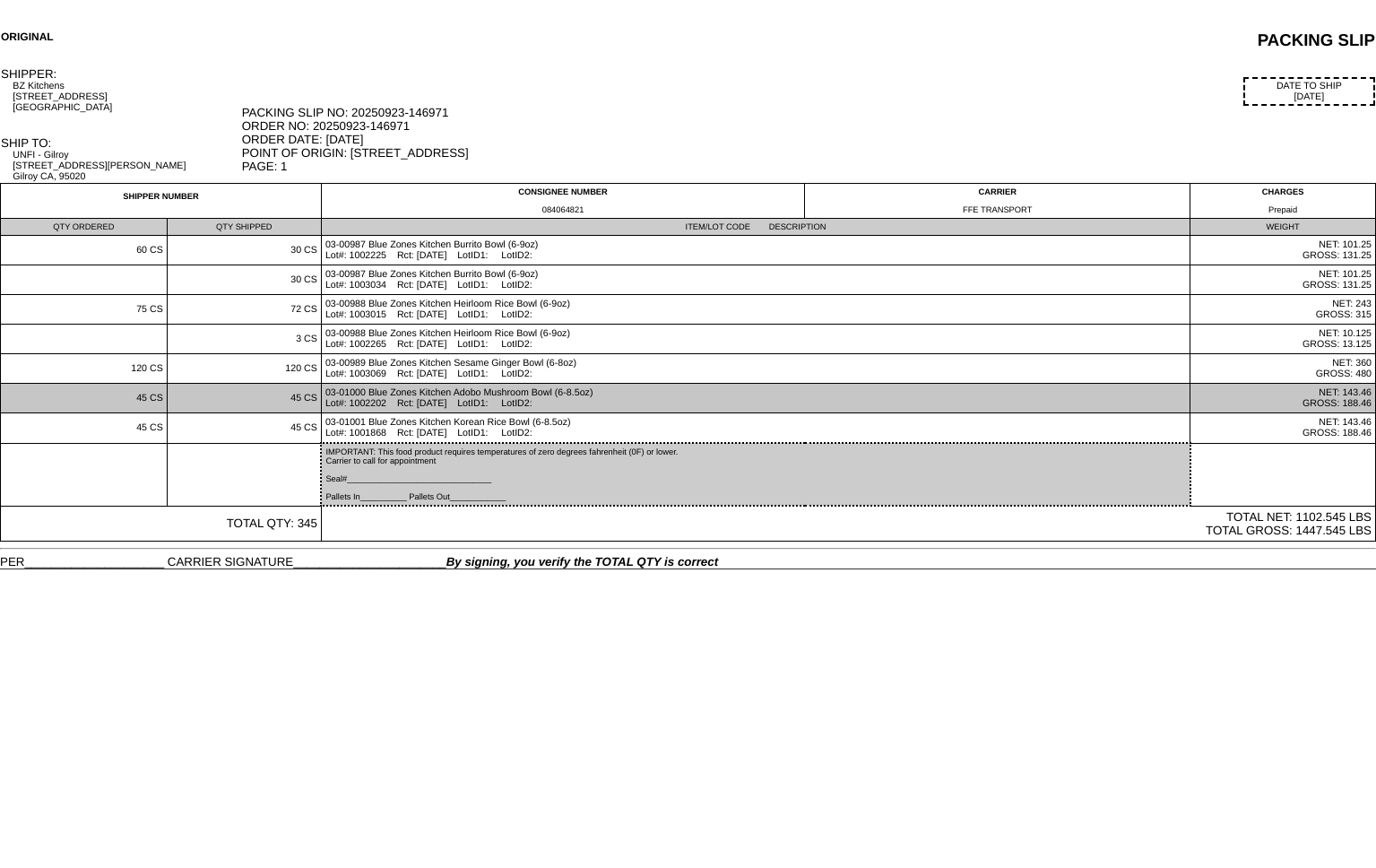
drag, startPoint x: 428, startPoint y: 405, endPoint x: 454, endPoint y: 404, distance: 26.0
click at [466, 400] on td "03-01000 Blue Zones Kitchen Adobo Mushroom Bowl (6-8.5oz) Lot#: 1002202 Rct: 06…" at bounding box center [755, 398] width 869 height 29
copy td "06/09/25"
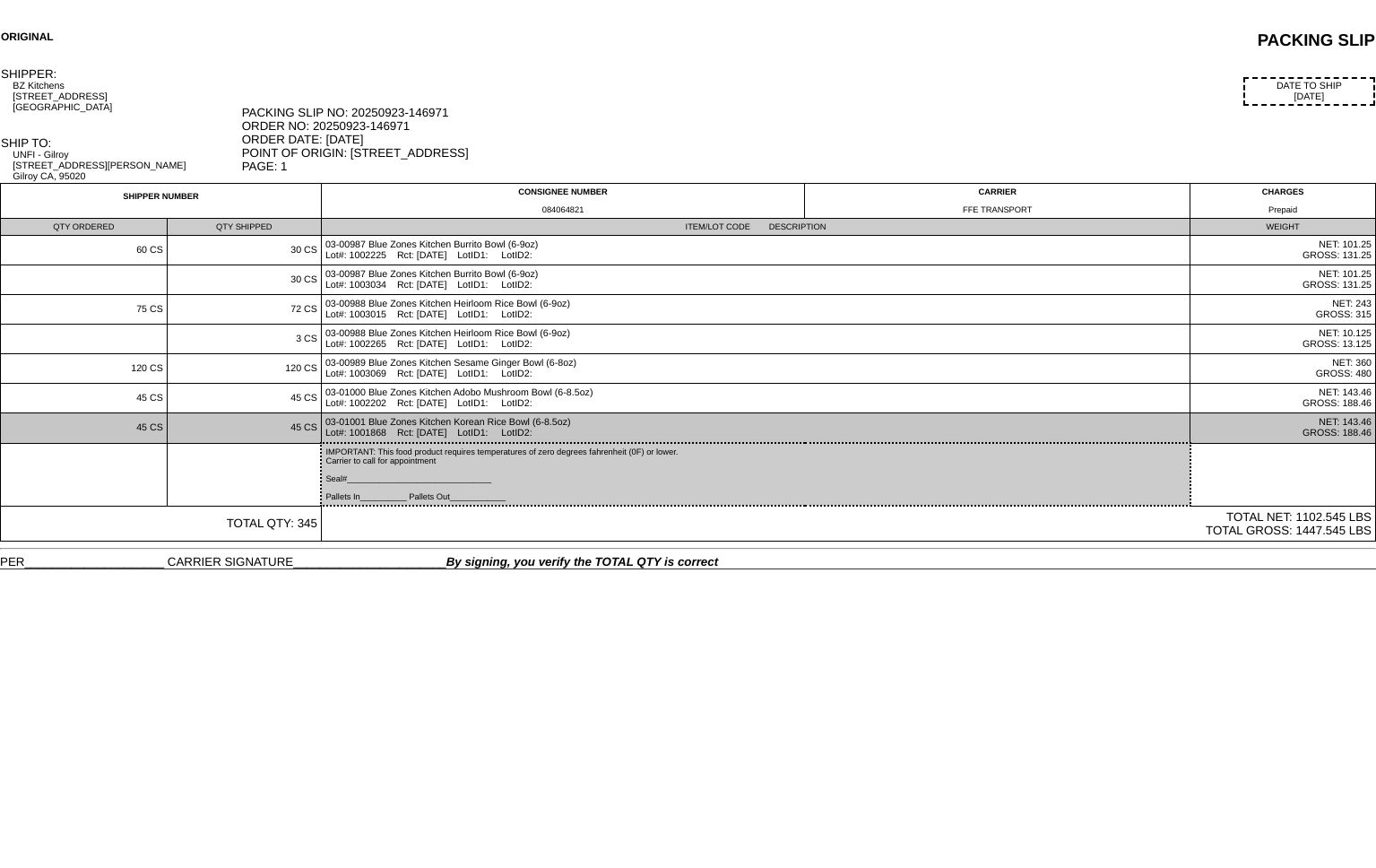
drag, startPoint x: 427, startPoint y: 435, endPoint x: 463, endPoint y: 432, distance: 36.1
click at [463, 432] on td "03-01001 Blue Zones Kitchen Korean Rice Bowl (6-8.5oz) Lot#: 1001868 Rct: 05/14…" at bounding box center [755, 428] width 869 height 30
copy td "05/14/25"
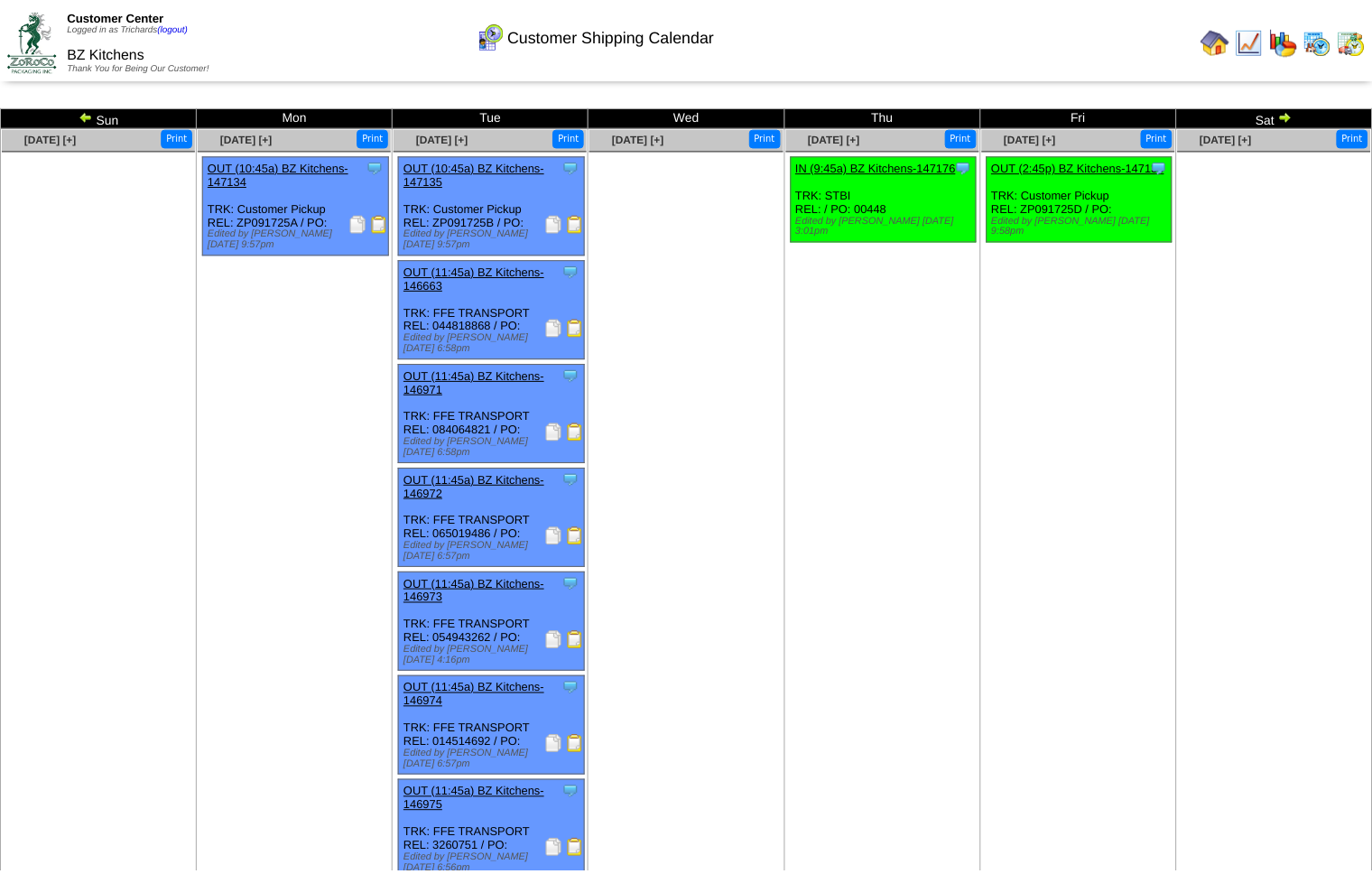
scroll to position [53, 0]
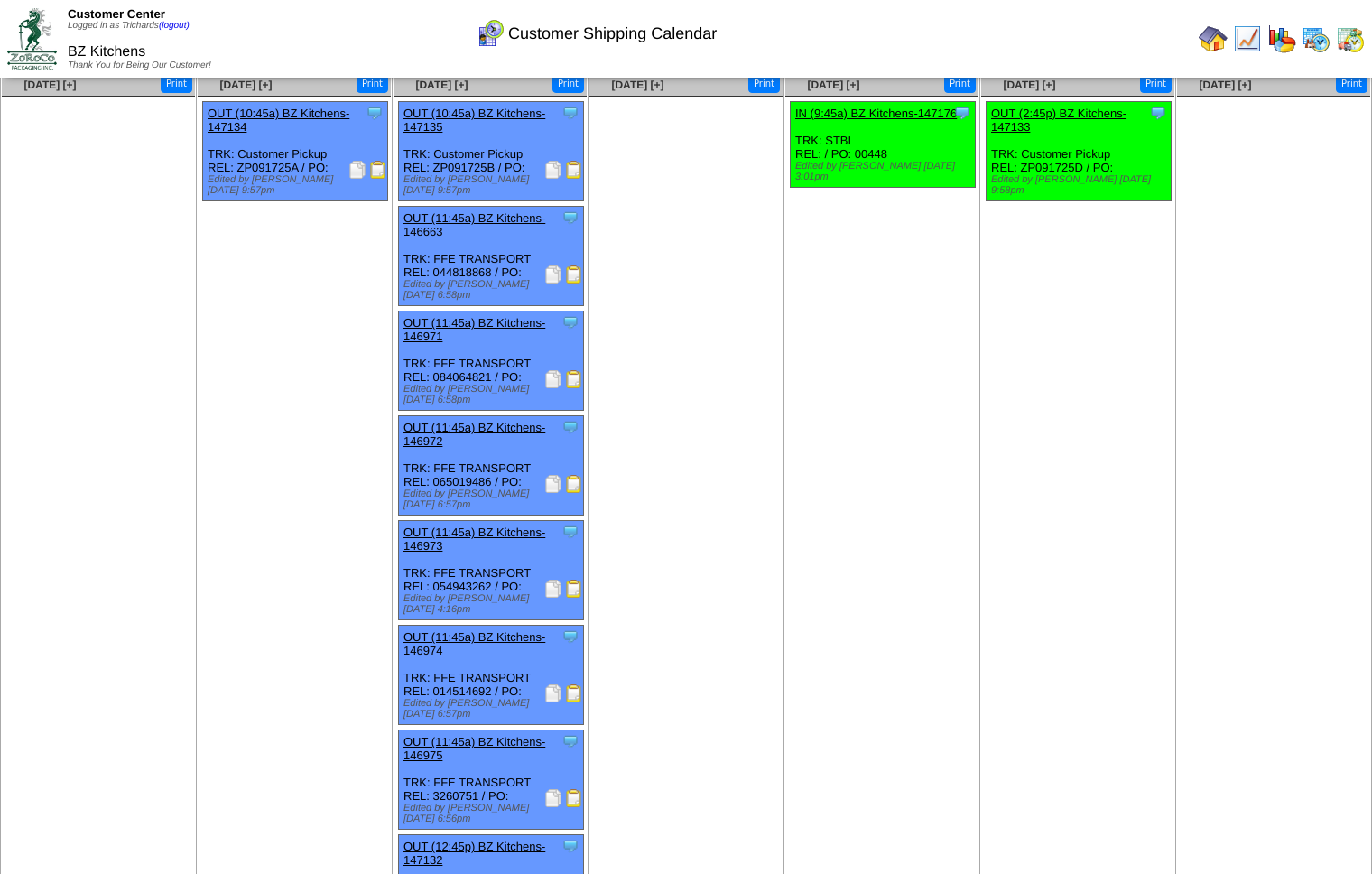
click at [544, 474] on img at bounding box center [553, 483] width 18 height 18
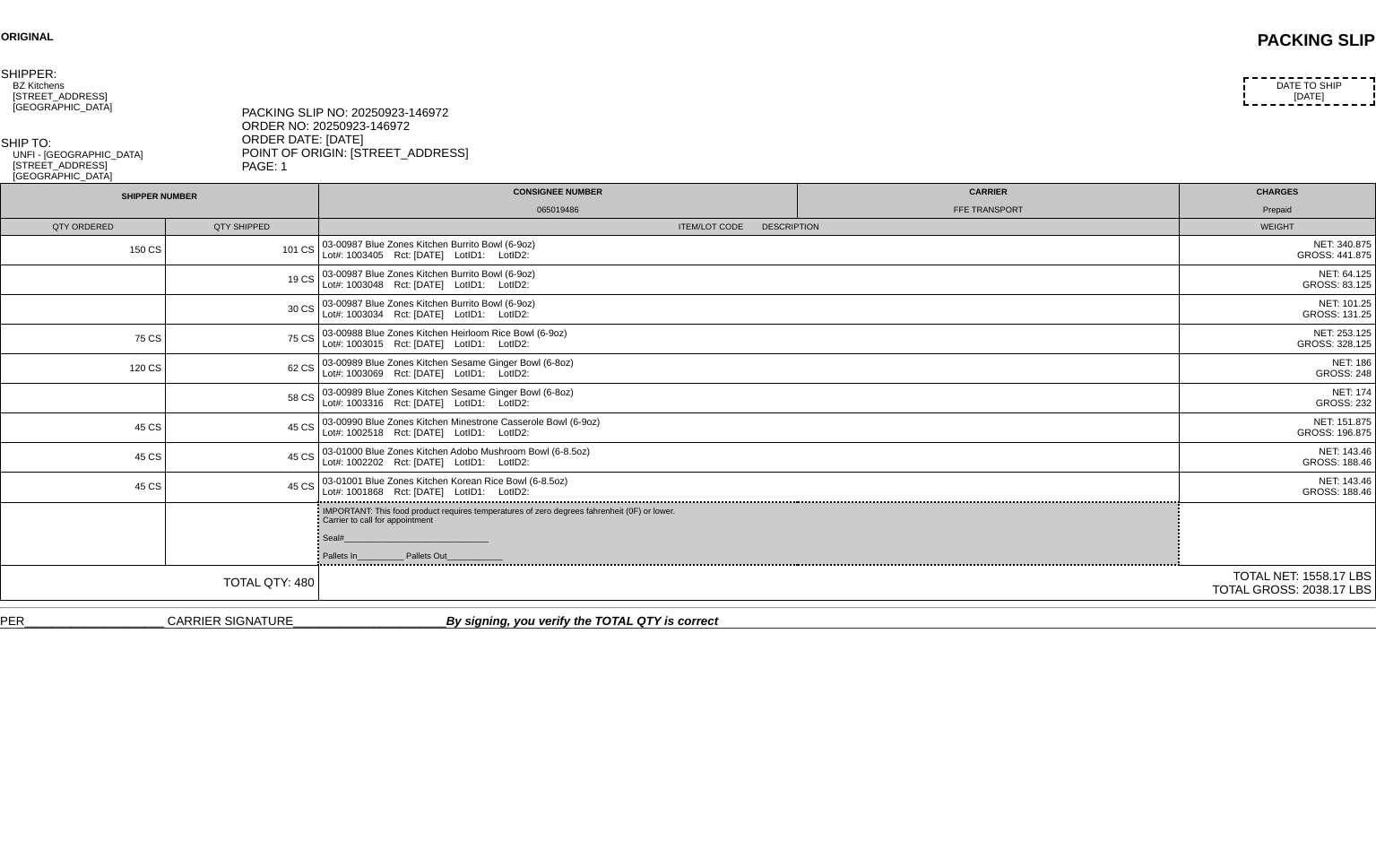
click at [563, 210] on div "065019486" at bounding box center [558, 209] width 471 height 9
copy div "065019486"
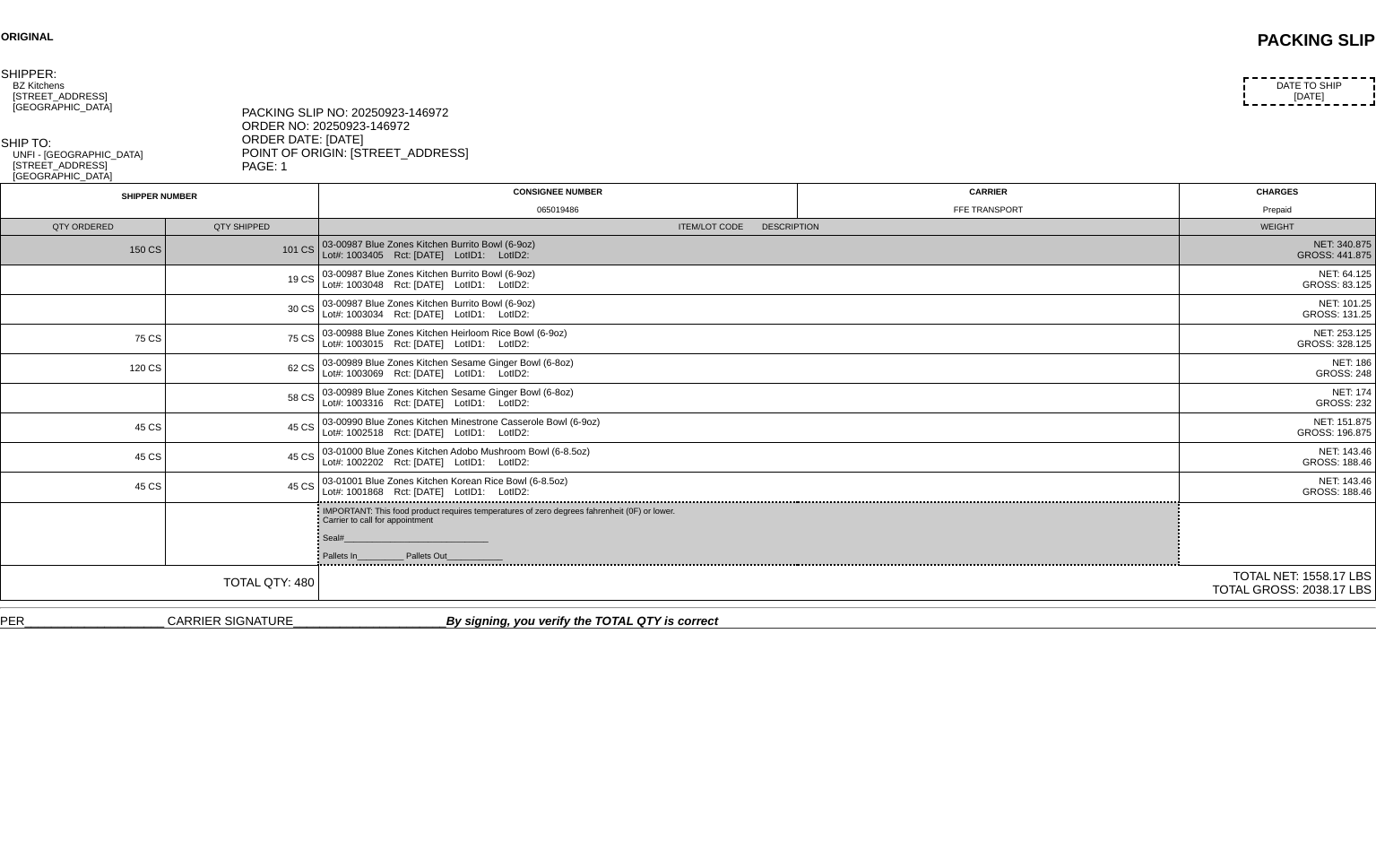
drag, startPoint x: 422, startPoint y: 256, endPoint x: 463, endPoint y: 255, distance: 41.0
click at [463, 255] on td "03-00987 Blue Zones Kitchen Burrito Bowl (6-9oz) Lot#: 1003405 Rct: 09/08/25 Lo…" at bounding box center [748, 250] width 860 height 29
copy td "09/08/25"
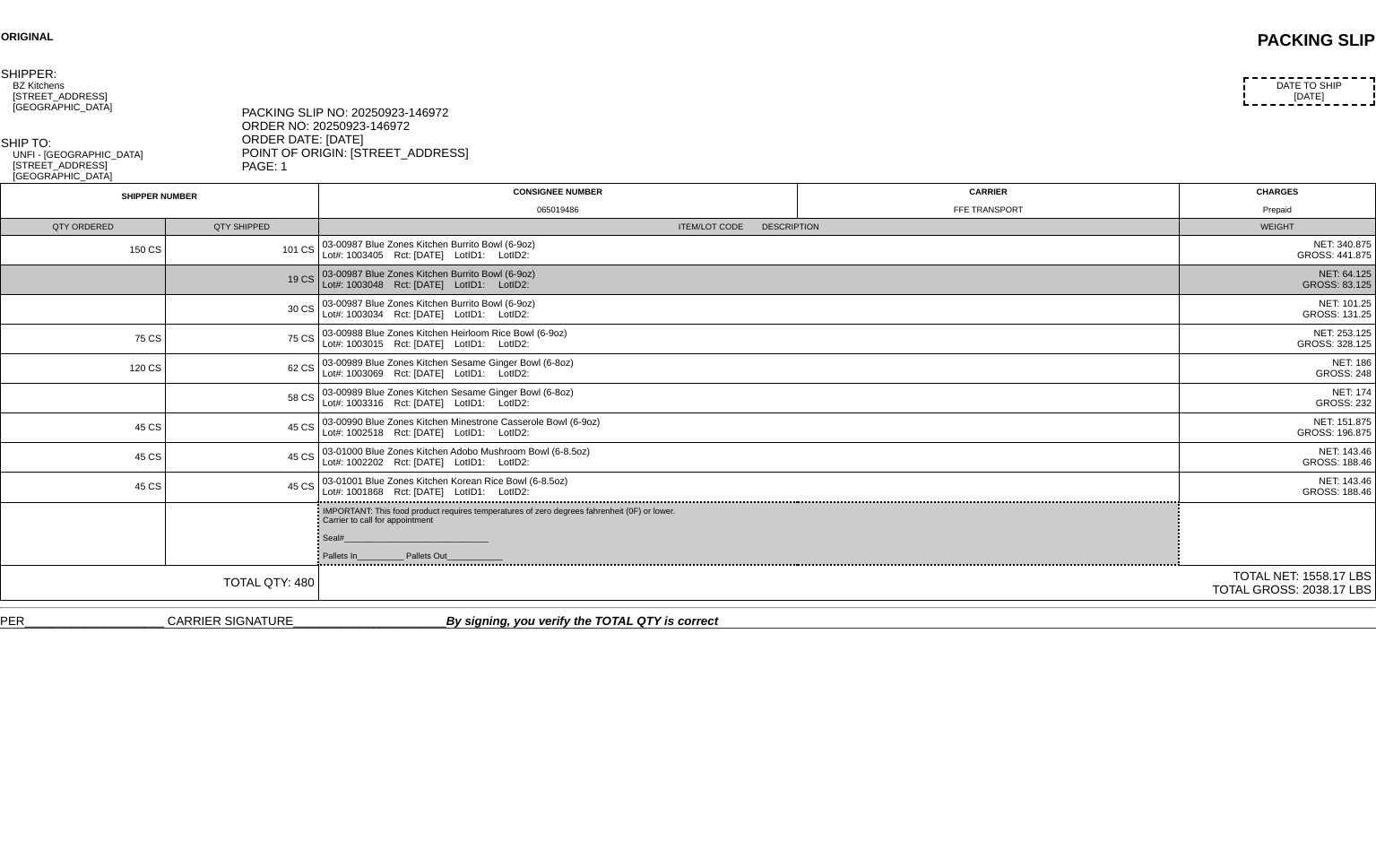
drag, startPoint x: 424, startPoint y: 286, endPoint x: 457, endPoint y: 286, distance: 33.0
click at [458, 287] on td "03-00987 Blue Zones Kitchen Burrito Bowl (6-9oz) Lot#: 1003048 Rct: 08/13/25 Lo…" at bounding box center [748, 279] width 860 height 29
copy td "08/13/25"
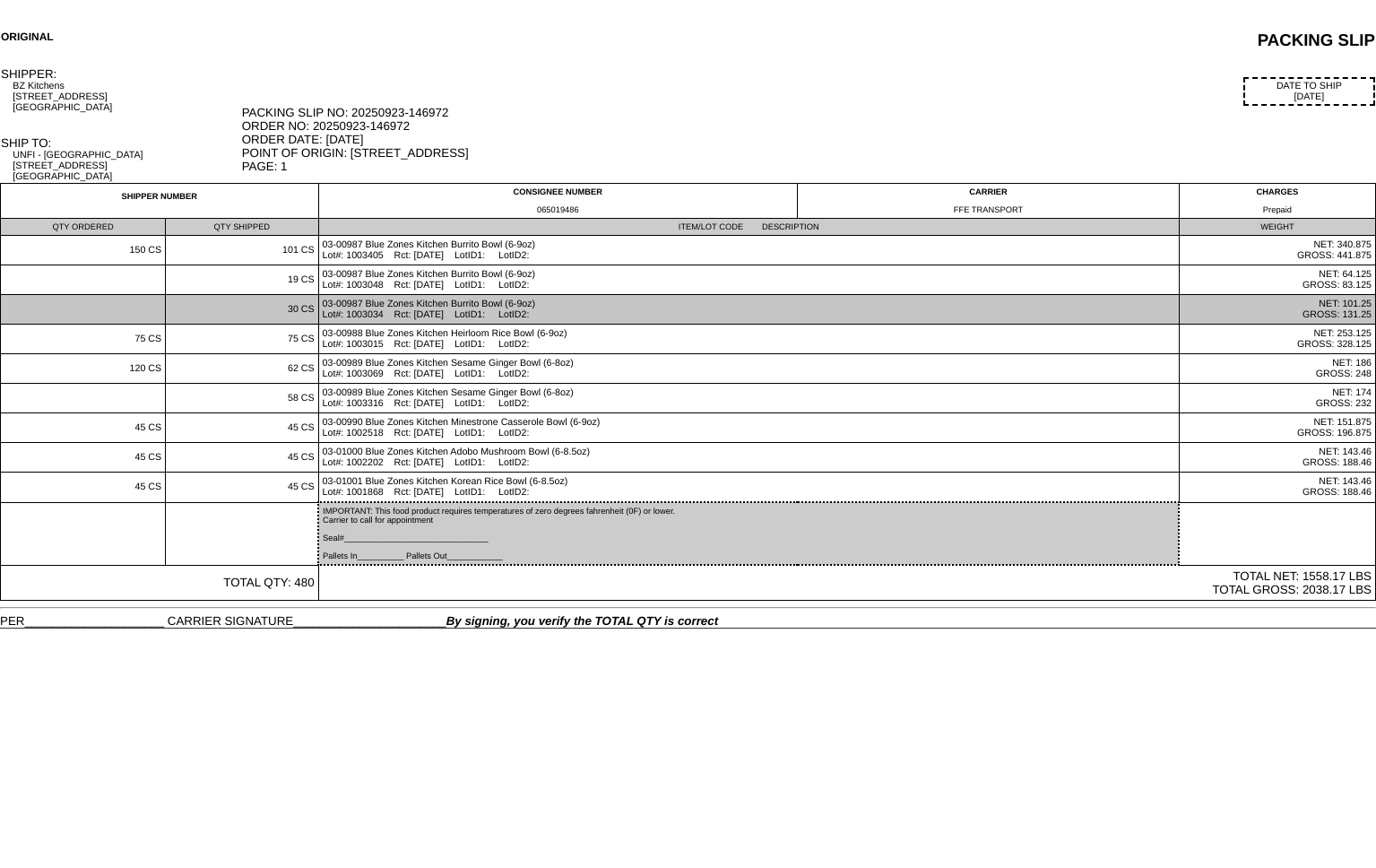
drag, startPoint x: 425, startPoint y: 316, endPoint x: 462, endPoint y: 316, distance: 37.0
click at [462, 316] on td "03-00987 Blue Zones Kitchen Burrito Bowl (6-9oz) Lot#: 1003034 Rct: 08/12/25 Lo…" at bounding box center [748, 310] width 860 height 29
copy td "08/12/25"
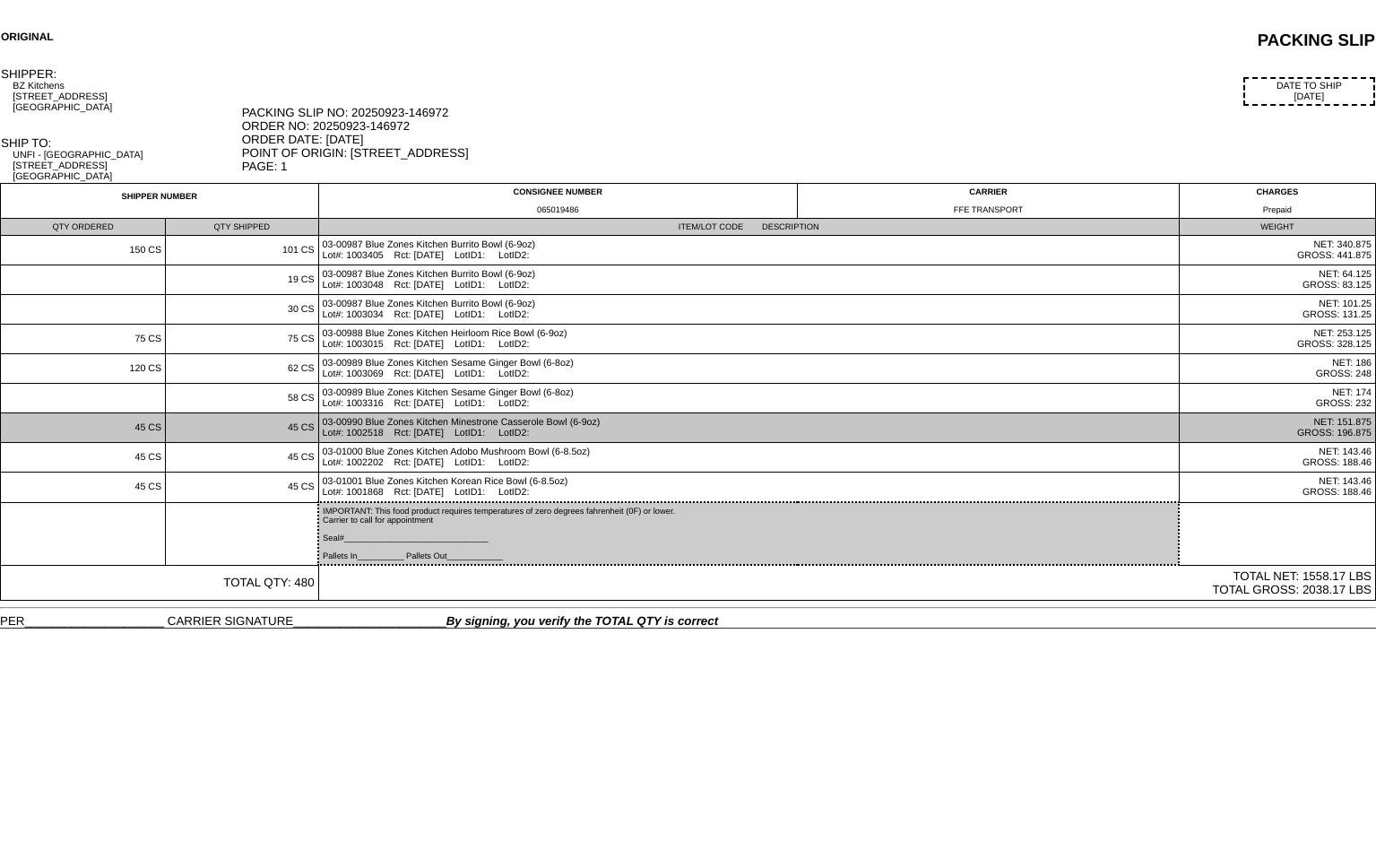
drag, startPoint x: 425, startPoint y: 434, endPoint x: 460, endPoint y: 433, distance: 35.0
click at [460, 433] on td "03-00990 Blue Zones Kitchen Minestrone Casserole Bowl (6-9oz) Lot#: 1002518 Rct…" at bounding box center [748, 427] width 860 height 29
copy td "07/01/25"
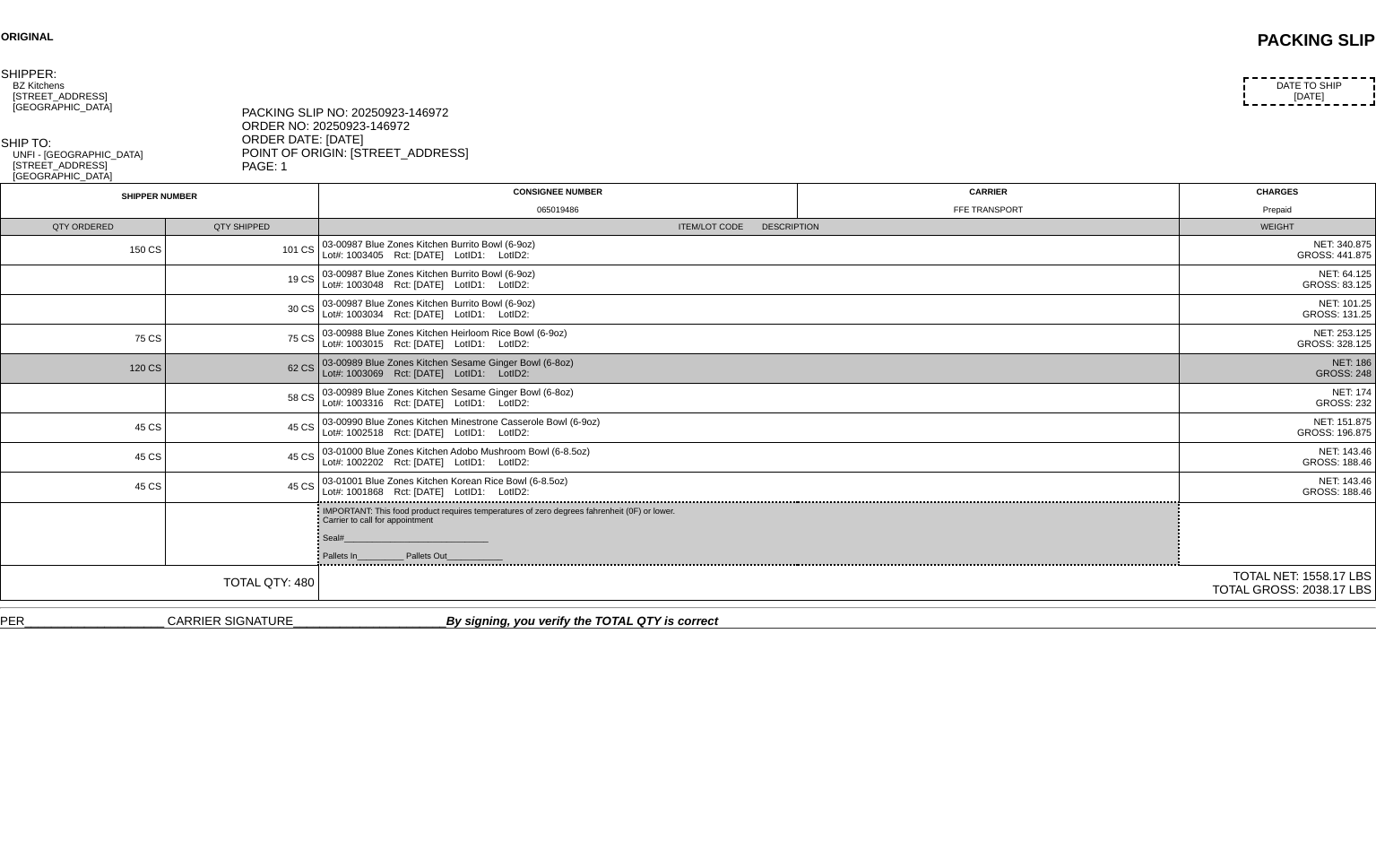
drag, startPoint x: 424, startPoint y: 375, endPoint x: 462, endPoint y: 376, distance: 38.0
click at [462, 376] on td "03-00989 Blue Zones Kitchen Sesame Ginger Bowl (6-8oz) Lot#: 1003069 Rct: 08/14…" at bounding box center [748, 368] width 860 height 29
copy td "08/14/25"
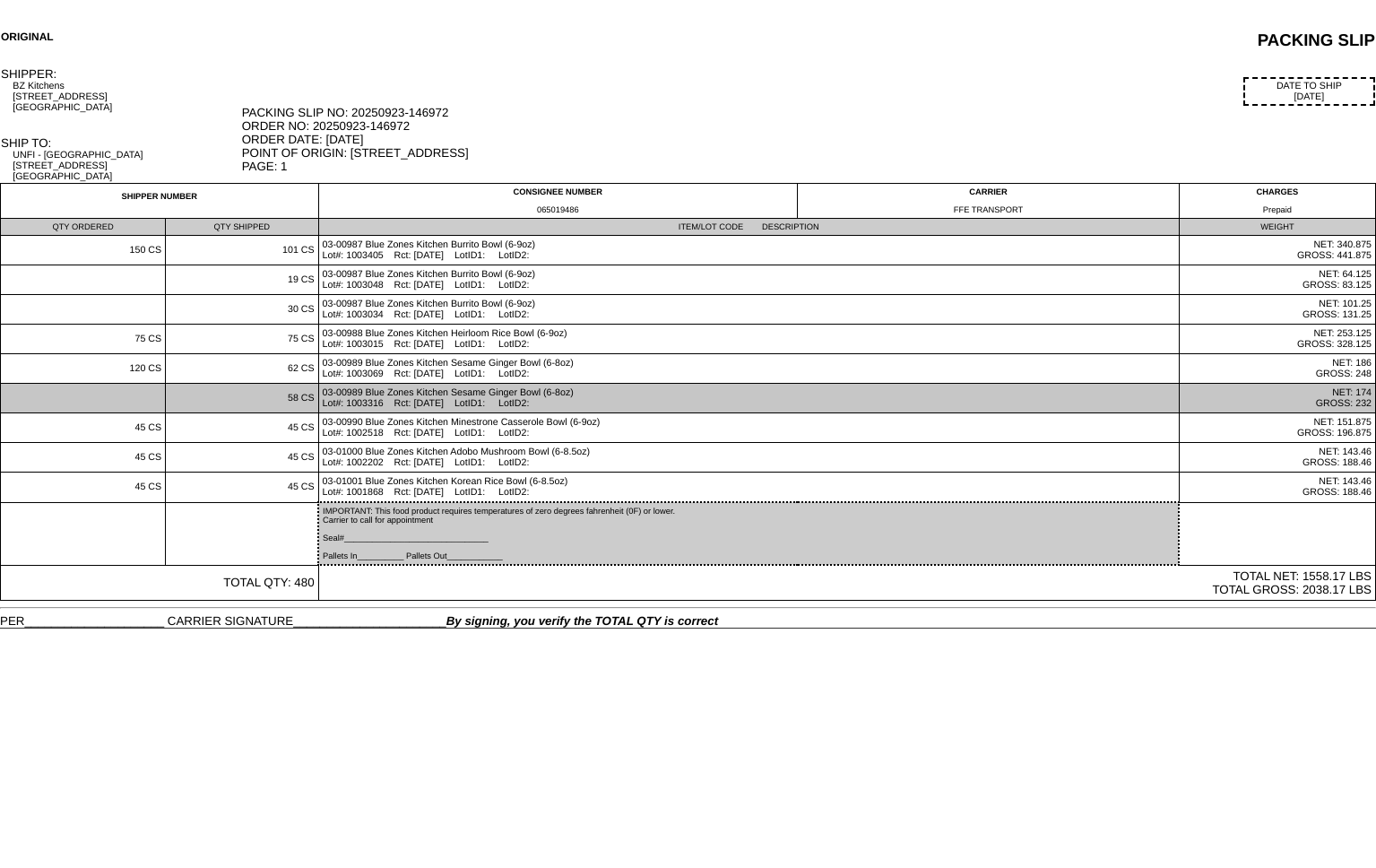
drag, startPoint x: 427, startPoint y: 405, endPoint x: 461, endPoint y: 404, distance: 34.0
click at [461, 404] on td "03-00989 Blue Zones Kitchen Sesame Ginger Bowl (6-8oz) Lot#: 1003316 Rct: 09/01…" at bounding box center [748, 398] width 860 height 29
click at [422, 403] on td "03-00989 Blue Zones Kitchen Sesame Ginger Bowl (6-8oz) Lot#: 1003316 Rct: 09/01…" at bounding box center [748, 398] width 860 height 29
drag, startPoint x: 425, startPoint y: 404, endPoint x: 461, endPoint y: 404, distance: 36.0
click at [461, 404] on td "03-00989 Blue Zones Kitchen Sesame Ginger Bowl (6-8oz) Lot#: 1003316 Rct: 09/01…" at bounding box center [748, 398] width 860 height 29
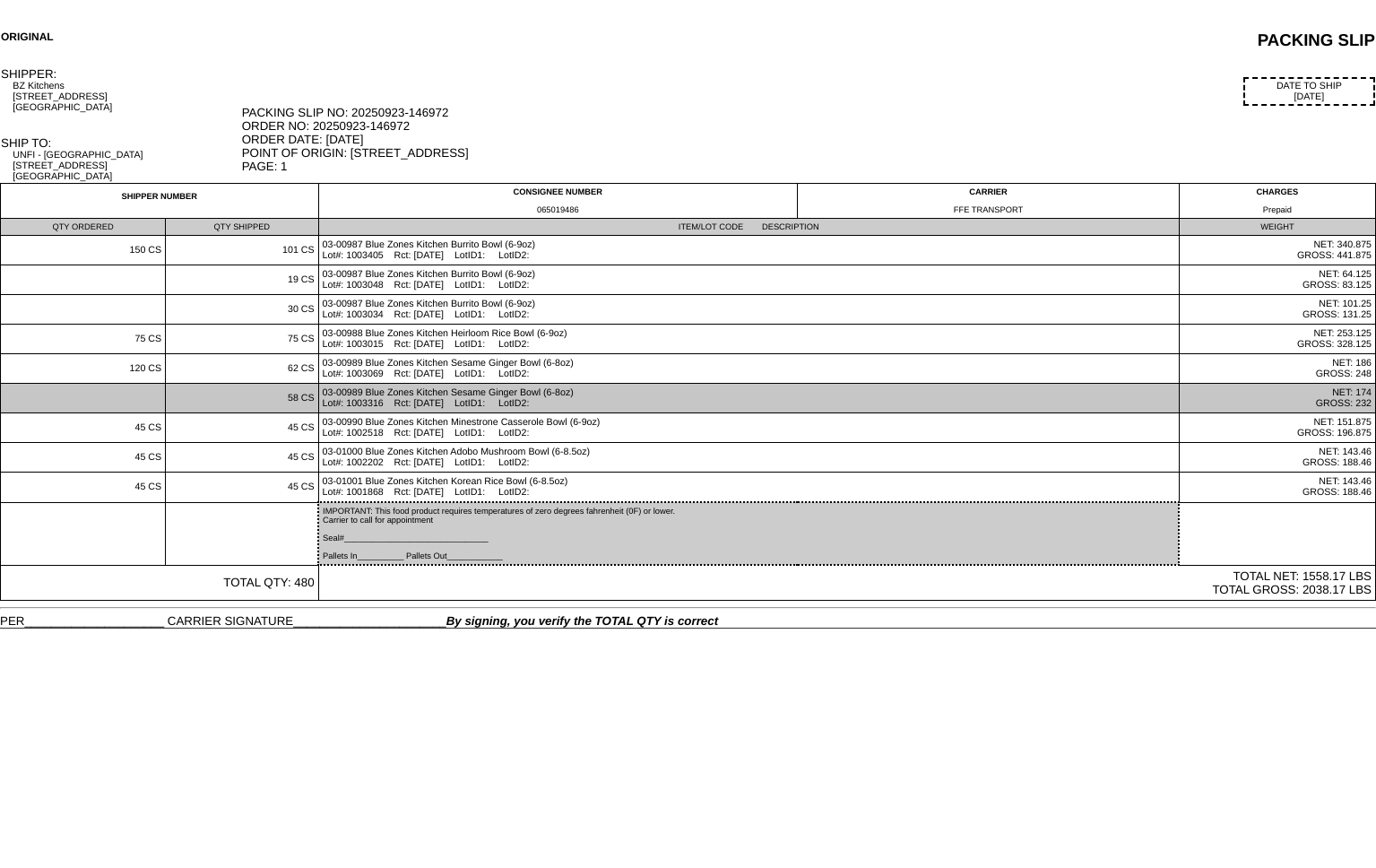
copy td "09/01/25"
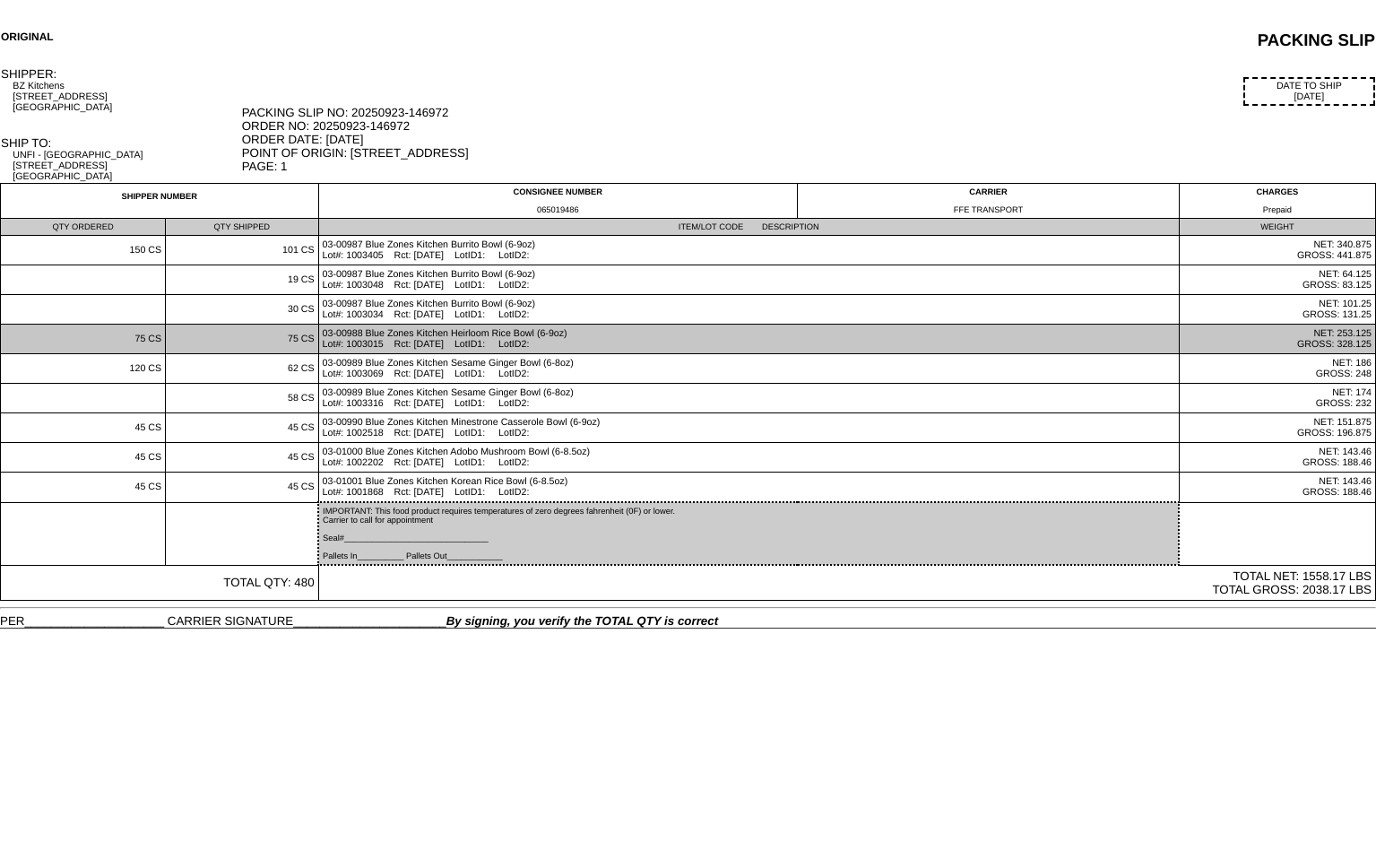
drag, startPoint x: 423, startPoint y: 347, endPoint x: 464, endPoint y: 348, distance: 41.0
click at [464, 348] on td "03-00988 Blue Zones Kitchen Heirloom Rice Bowl (6-9oz) Lot#: 1003015 Rct: 08/14…" at bounding box center [748, 339] width 860 height 29
copy td "08/14/25"
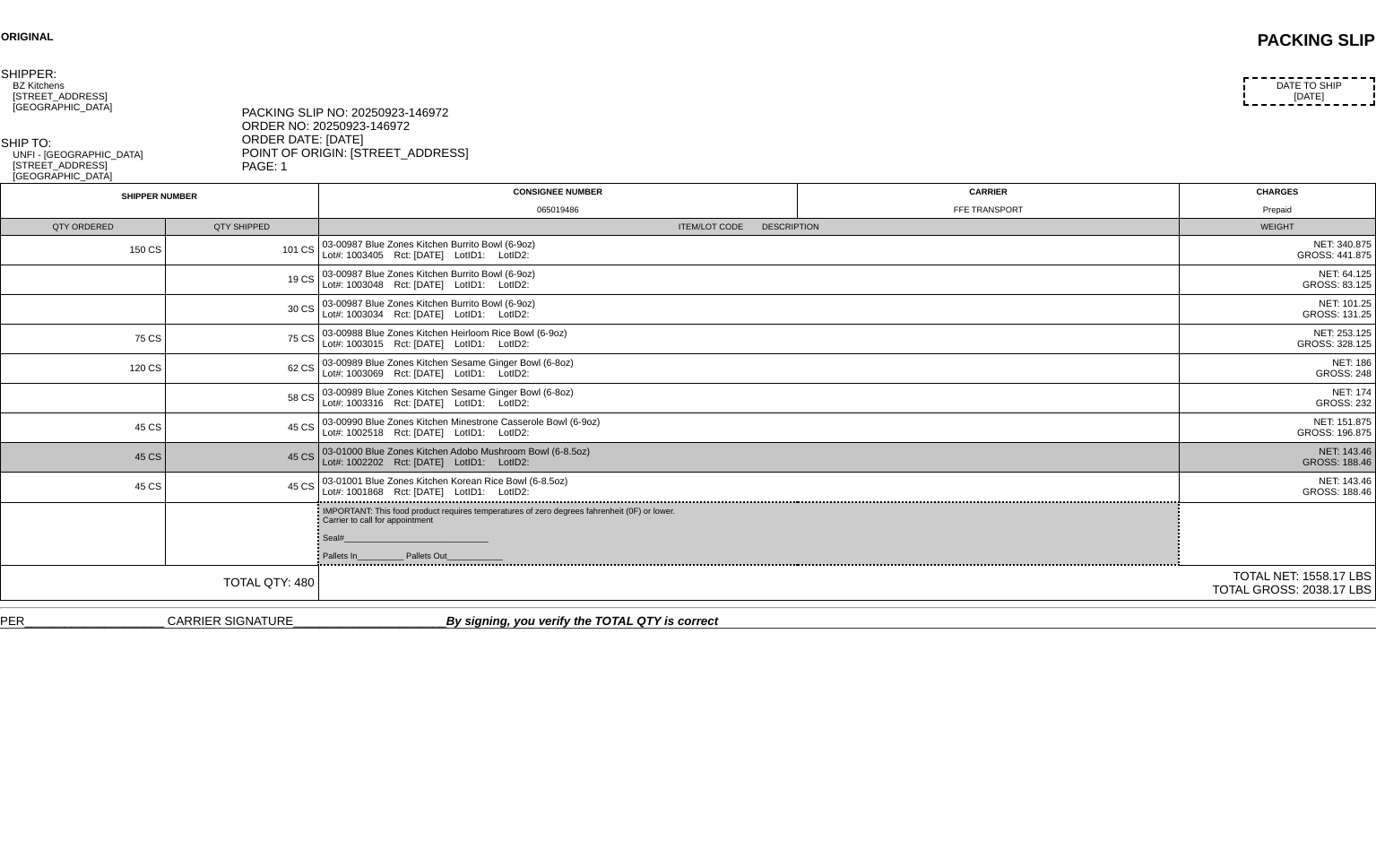
drag, startPoint x: 424, startPoint y: 465, endPoint x: 462, endPoint y: 460, distance: 38.3
click at [462, 460] on td "03-01000 Blue Zones Kitchen Adobo Mushroom Bowl (6-8.5oz) Lot#: 1002202 Rct: 06…" at bounding box center [748, 457] width 860 height 29
copy td "06/09/25"
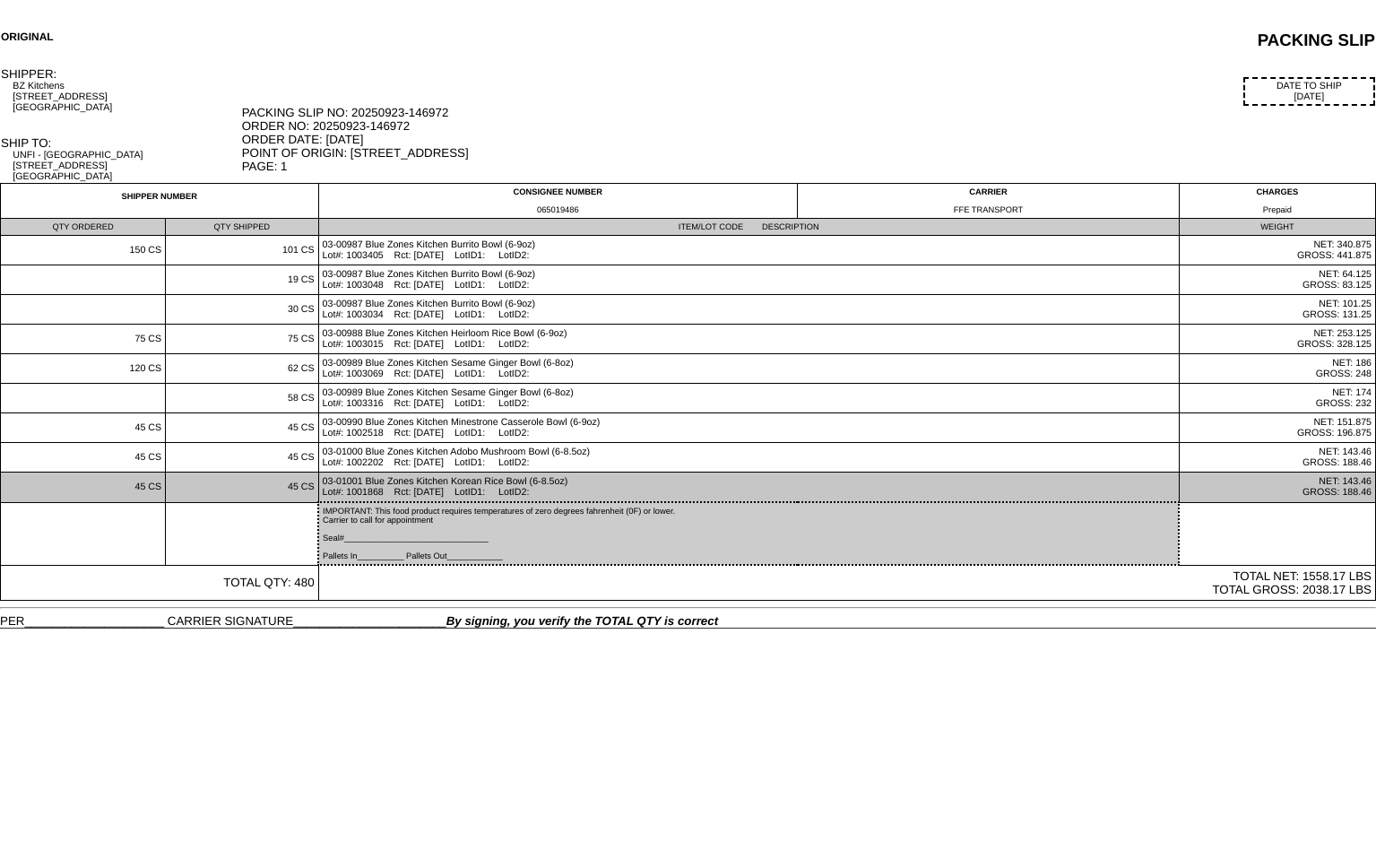
drag, startPoint x: 425, startPoint y: 495, endPoint x: 462, endPoint y: 494, distance: 37.0
click at [462, 494] on td "03-01001 Blue Zones Kitchen Korean Rice Bowl (6-8.5oz) Lot#: 1001868 Rct: 05/14…" at bounding box center [748, 487] width 860 height 30
copy td "05/14/25"
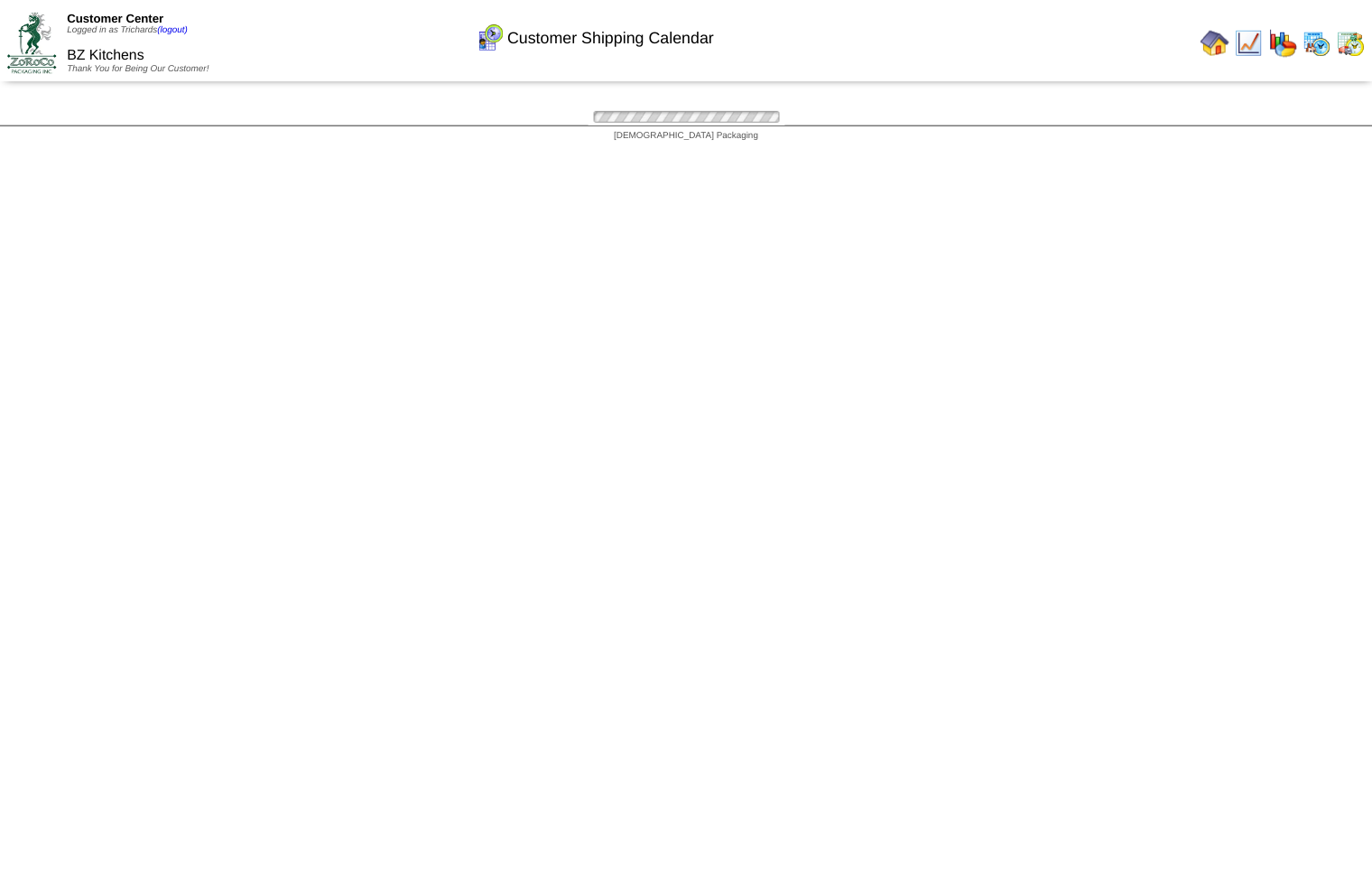
scroll to position [53, 0]
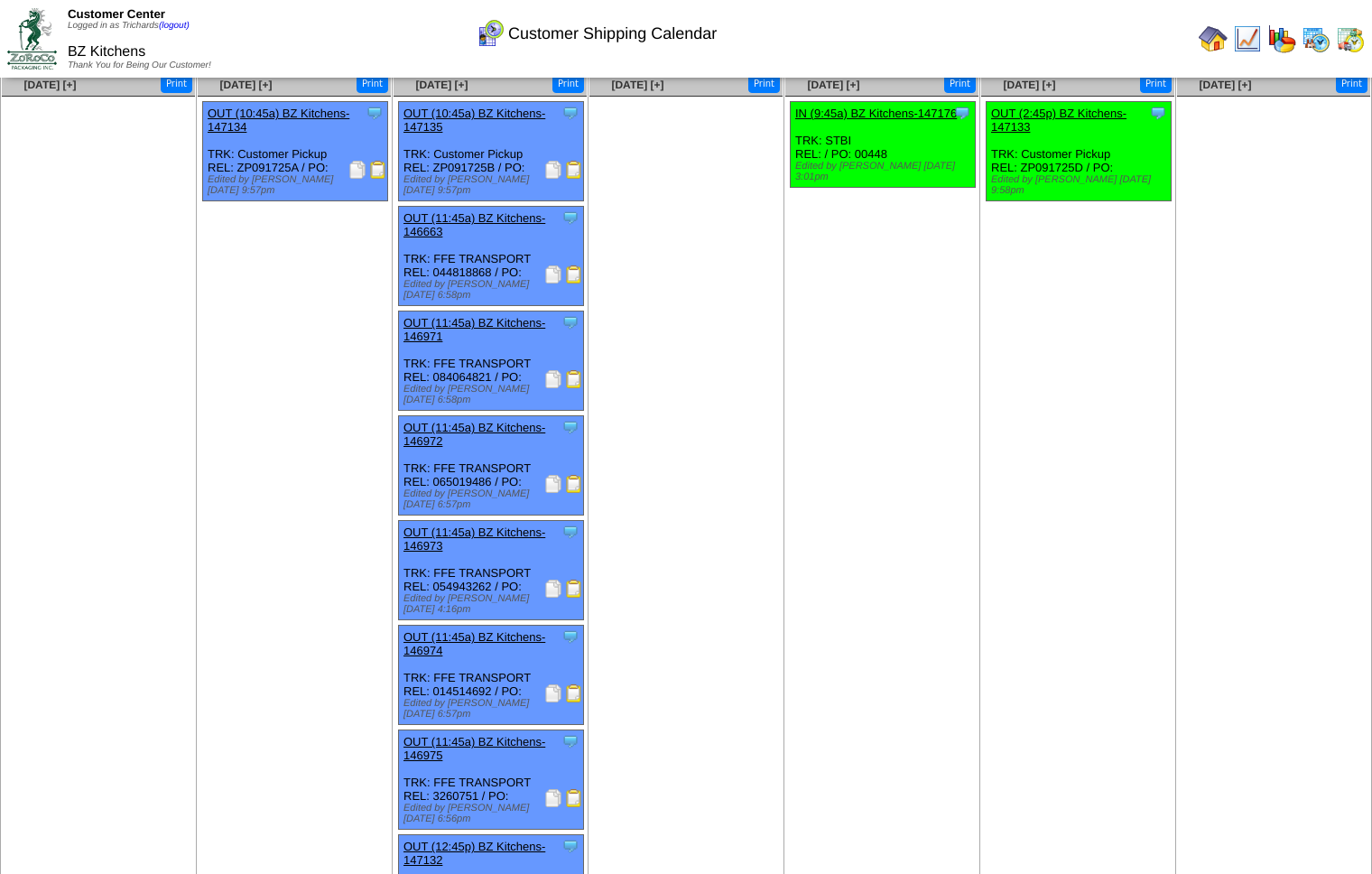
click at [548, 579] on img at bounding box center [553, 588] width 18 height 18
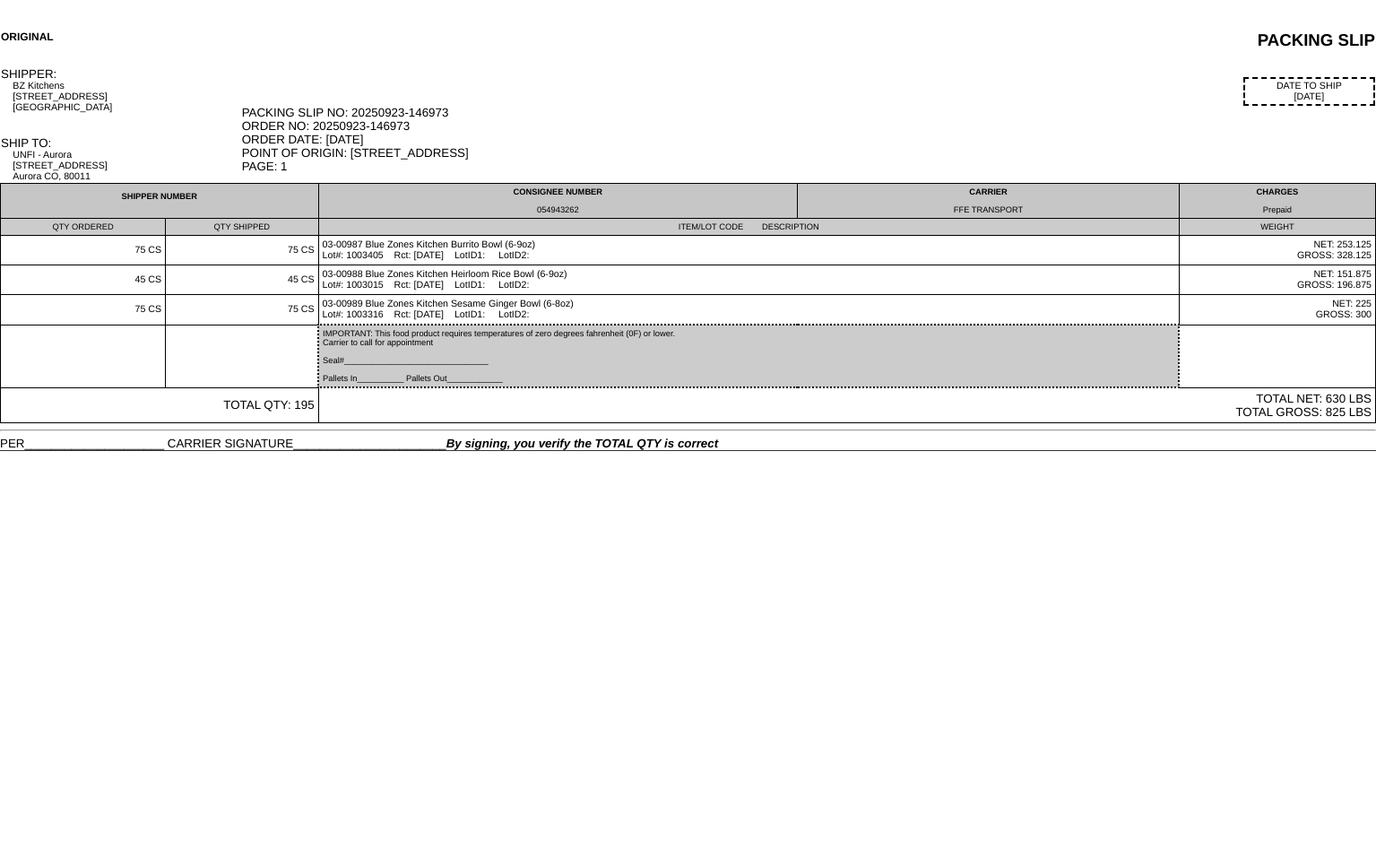
click at [568, 209] on div "054943262" at bounding box center [558, 209] width 471 height 9
copy div "054943262"
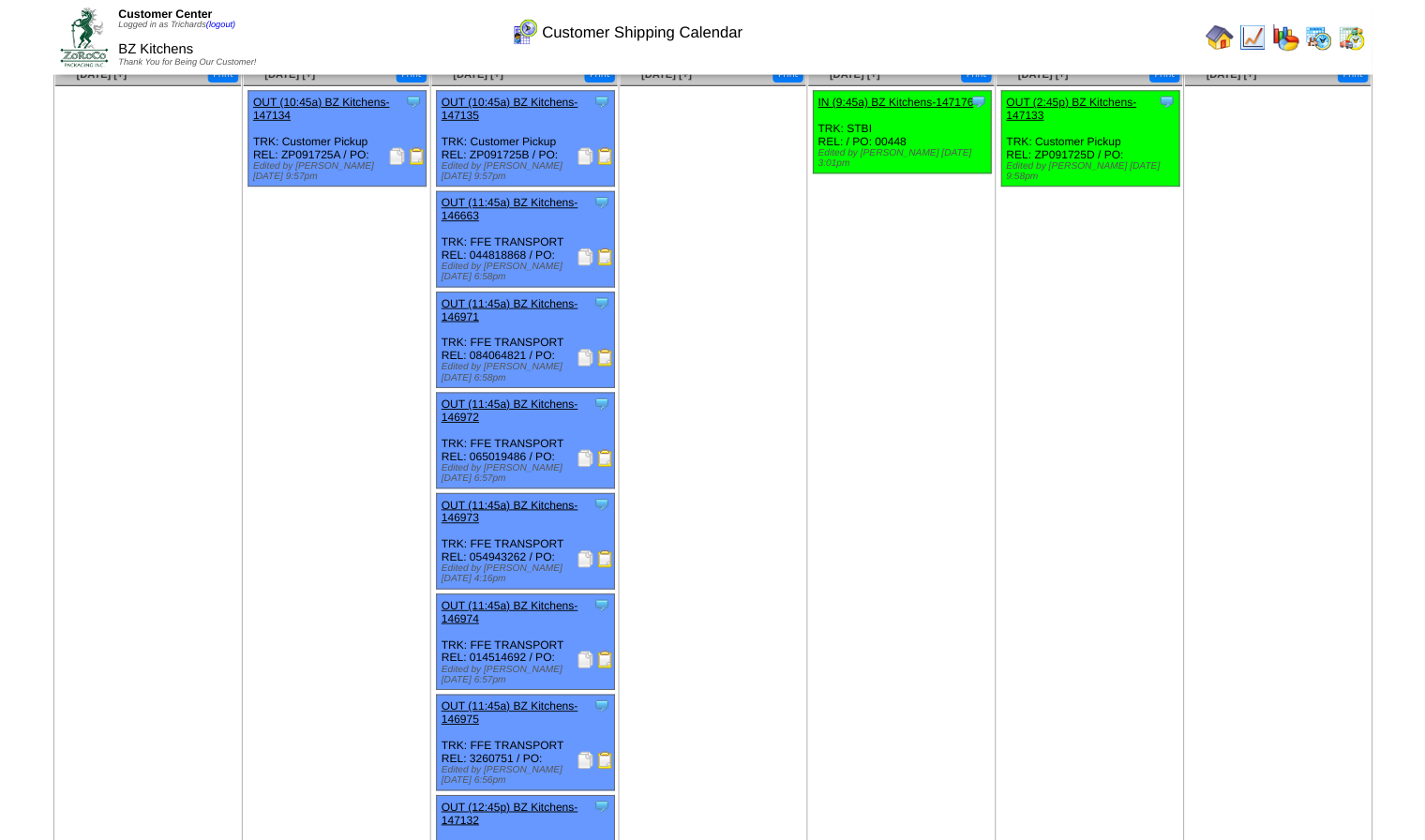
scroll to position [63, 0]
